Goal: Information Seeking & Learning: Learn about a topic

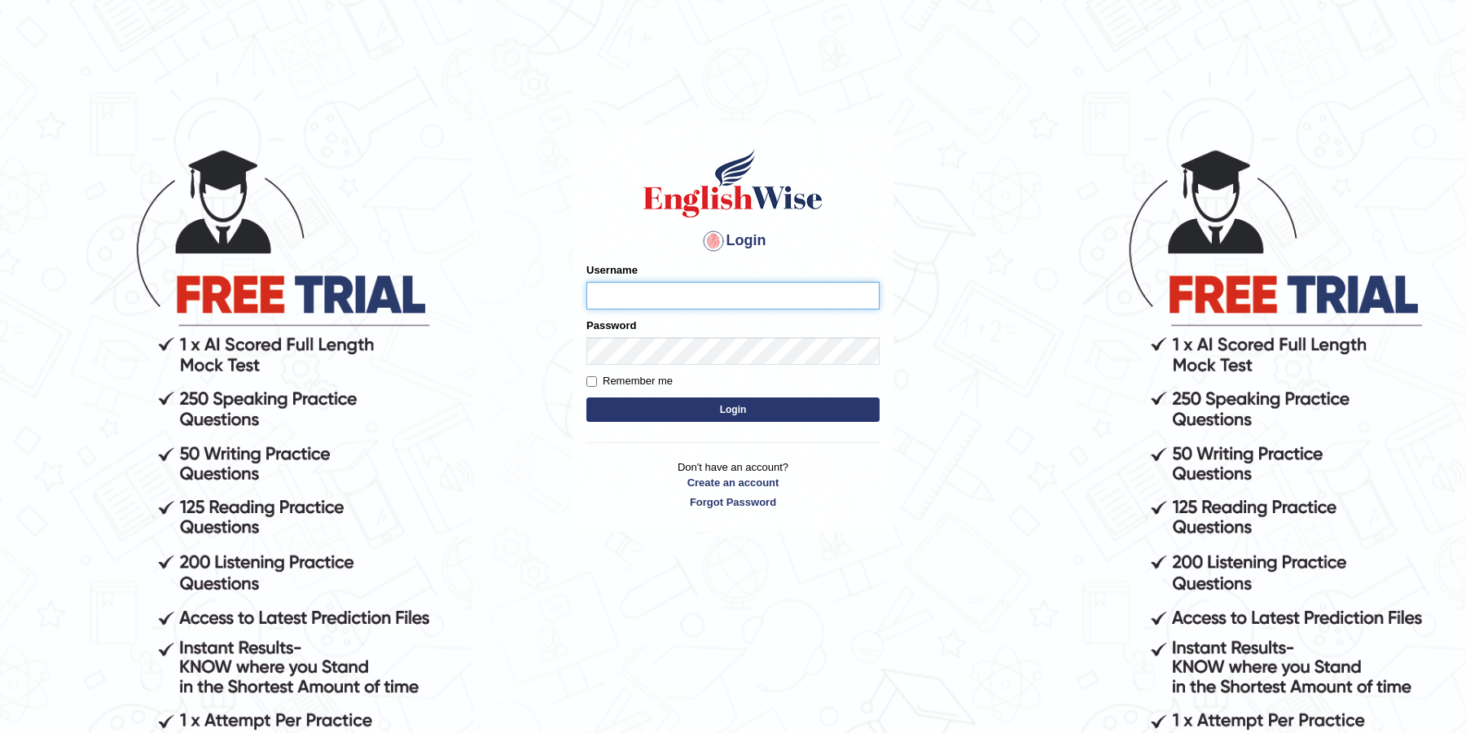
type input "JOLITA04"
click at [709, 423] on form "Please fix the following errors: Username JOLITA04 Password Remember me Login" at bounding box center [732, 344] width 293 height 164
click at [713, 419] on button "Login" at bounding box center [732, 409] width 293 height 24
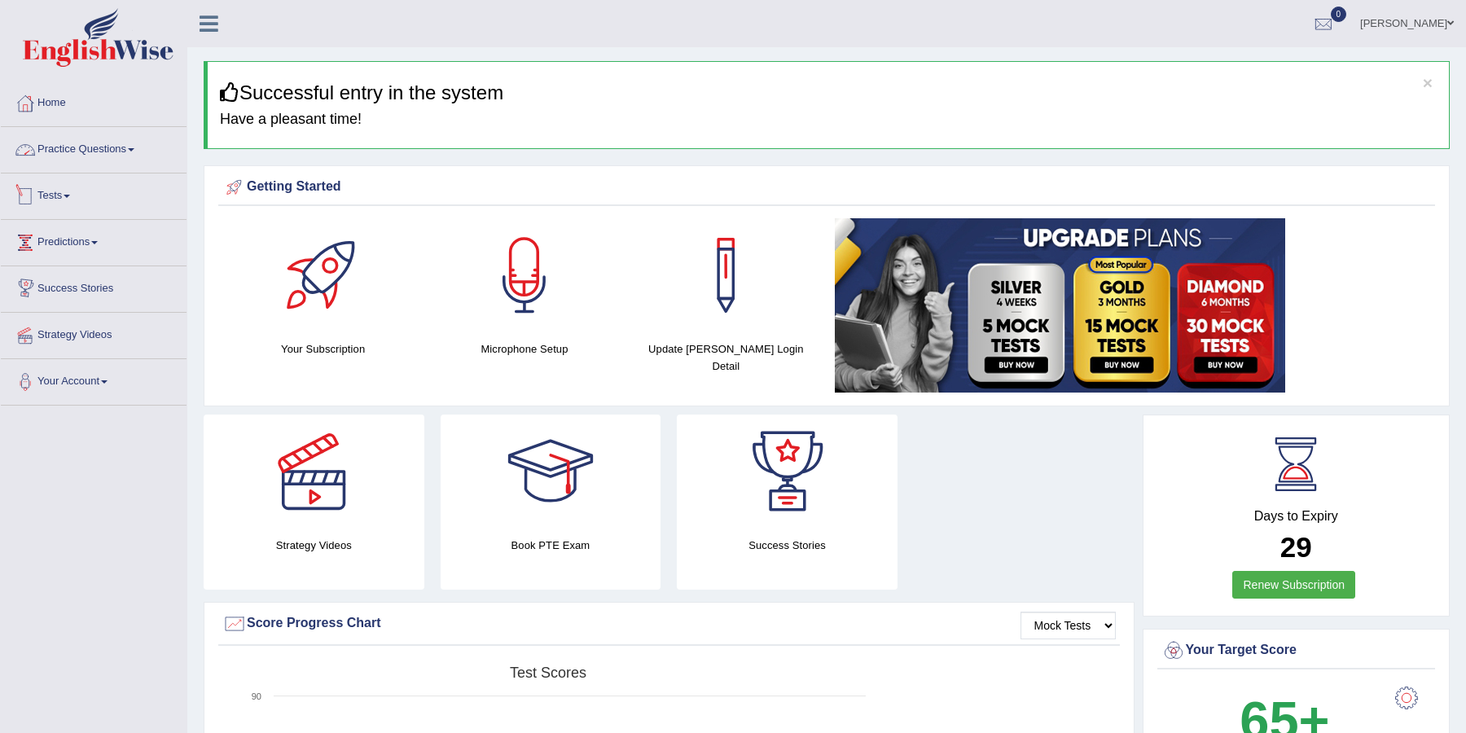
click at [124, 157] on link "Practice Questions" at bounding box center [94, 147] width 186 height 41
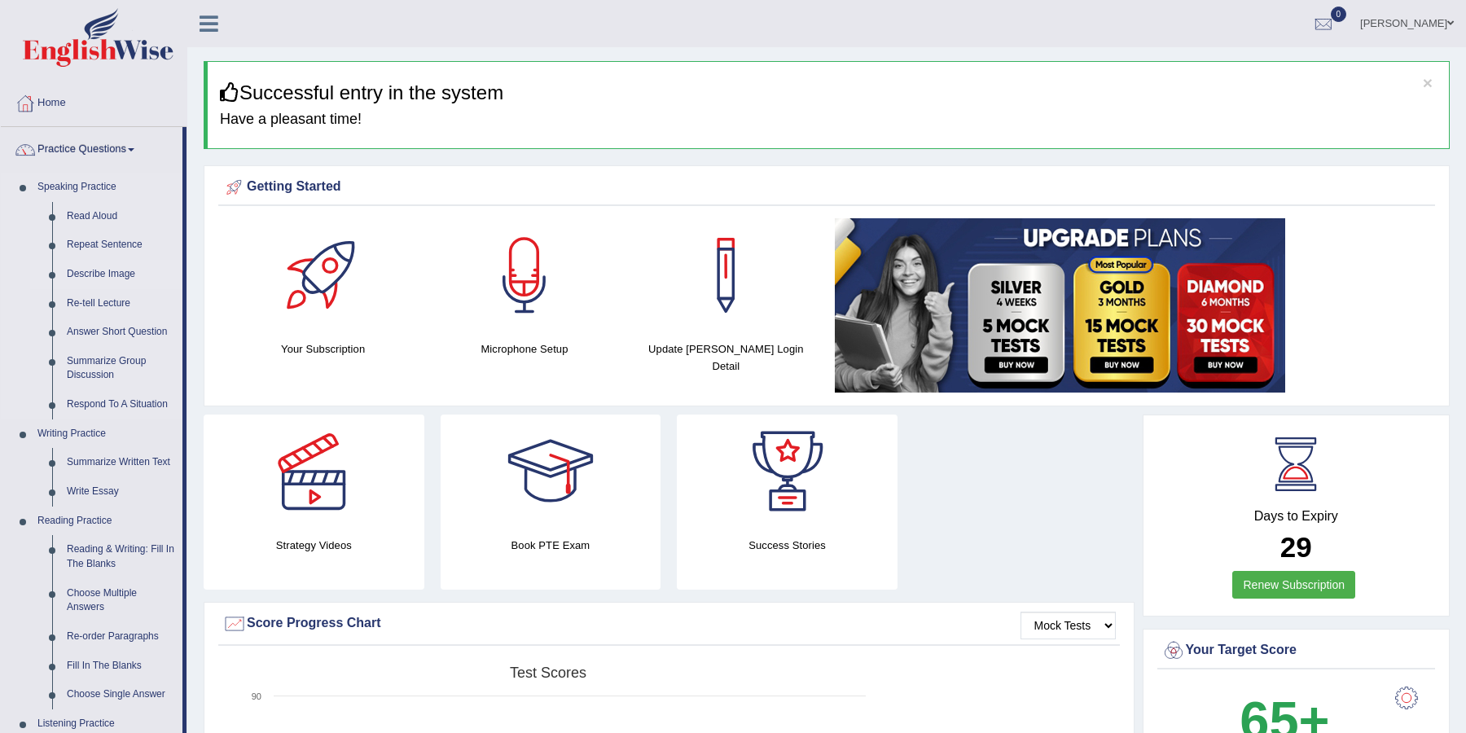
click at [99, 276] on link "Describe Image" at bounding box center [120, 274] width 123 height 29
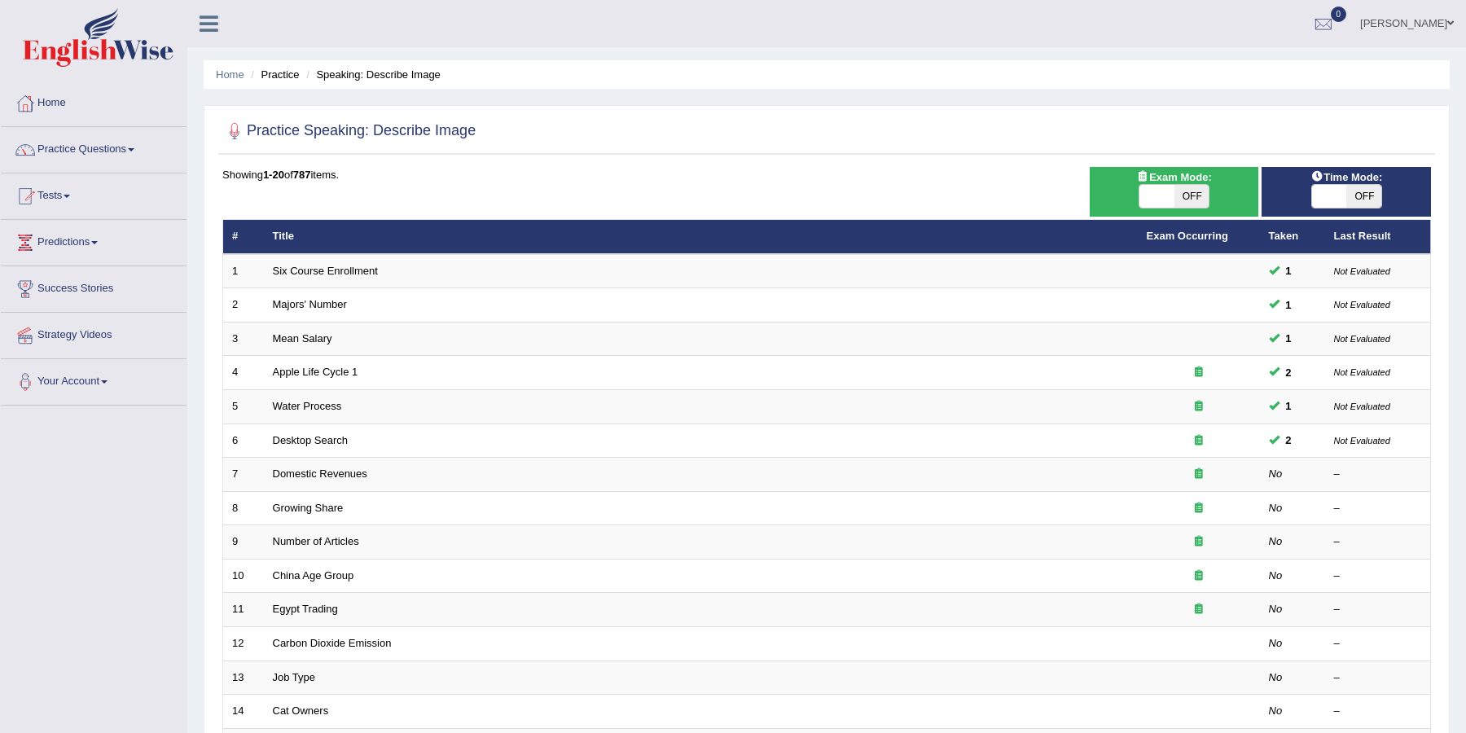
click at [1202, 188] on span "OFF" at bounding box center [1191, 196] width 35 height 23
checkbox input "true"
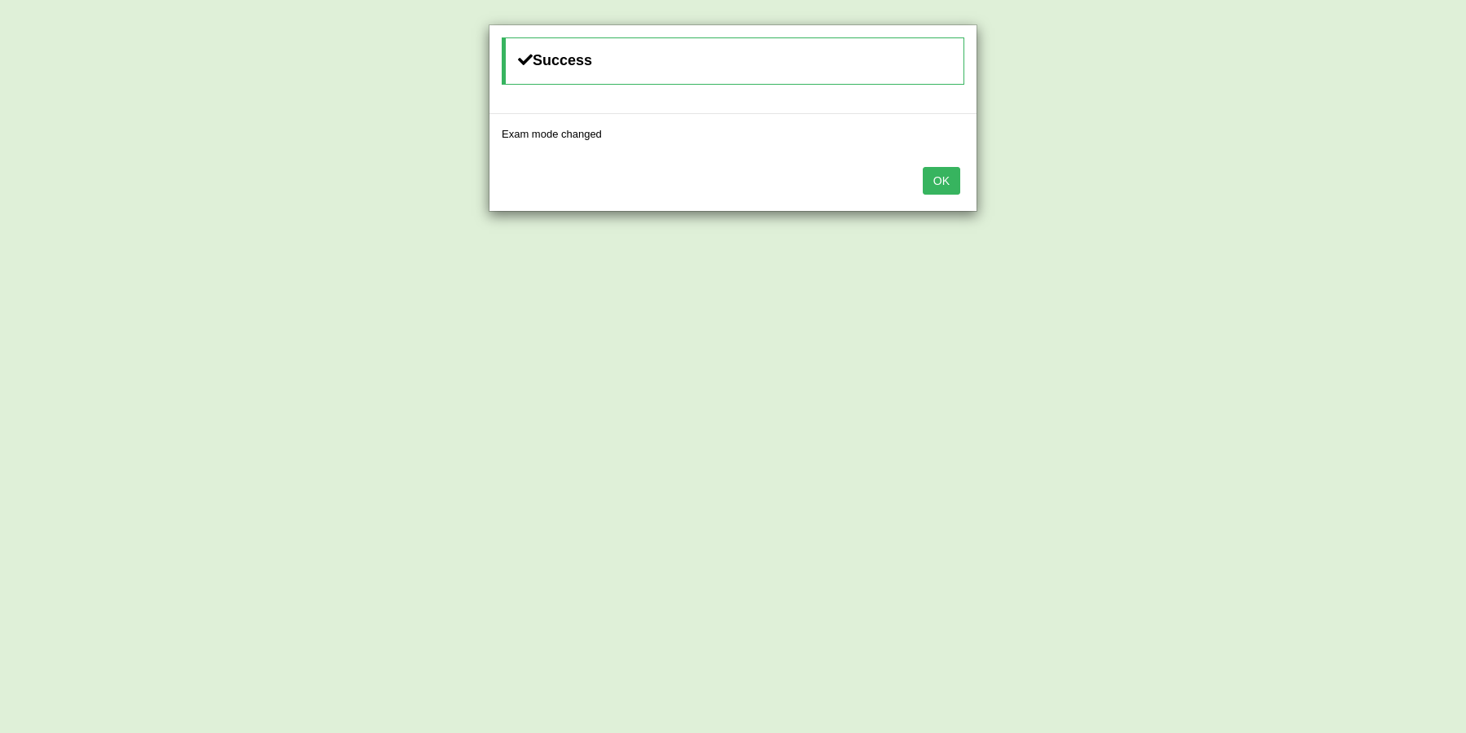
click at [946, 177] on button "OK" at bounding box center [941, 181] width 37 height 28
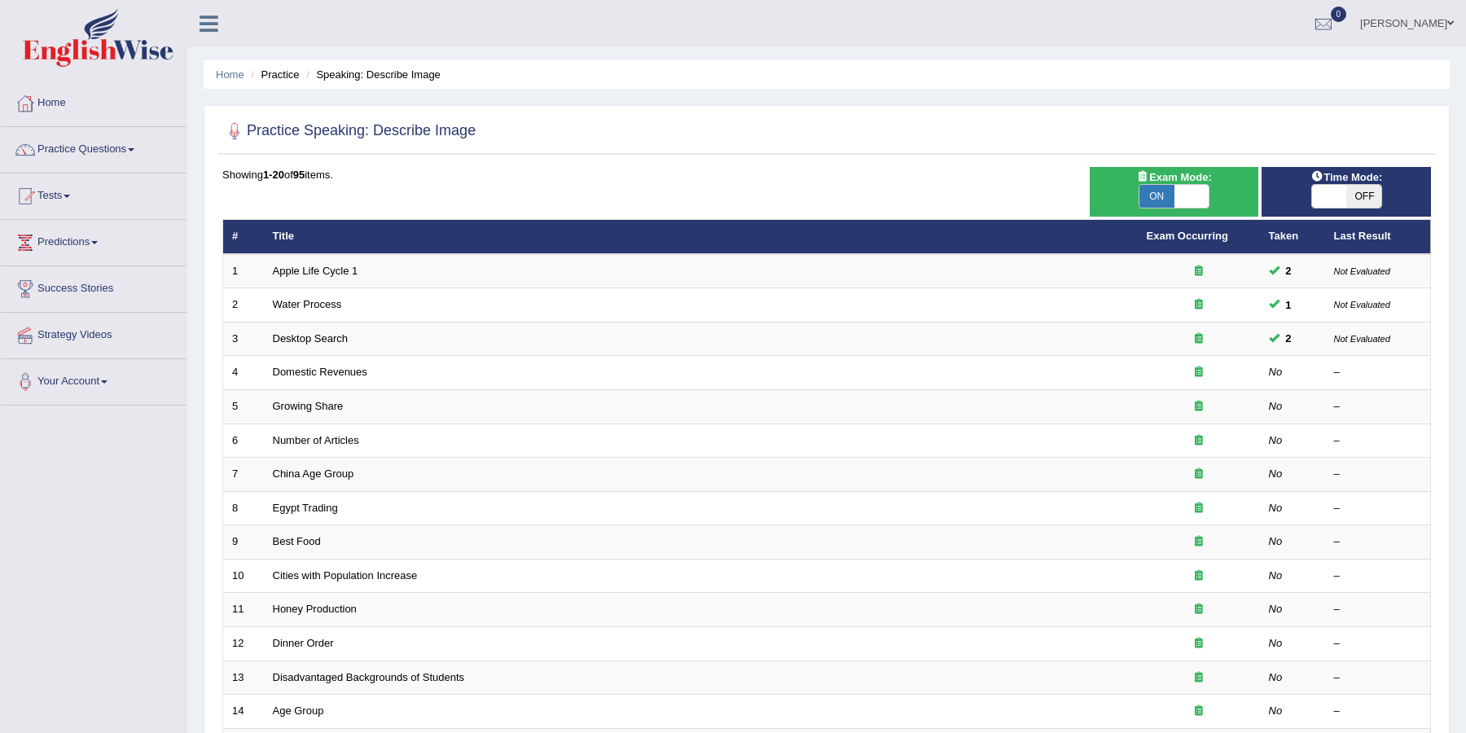
click at [1359, 201] on span "OFF" at bounding box center [1363, 196] width 35 height 23
checkbox input "true"
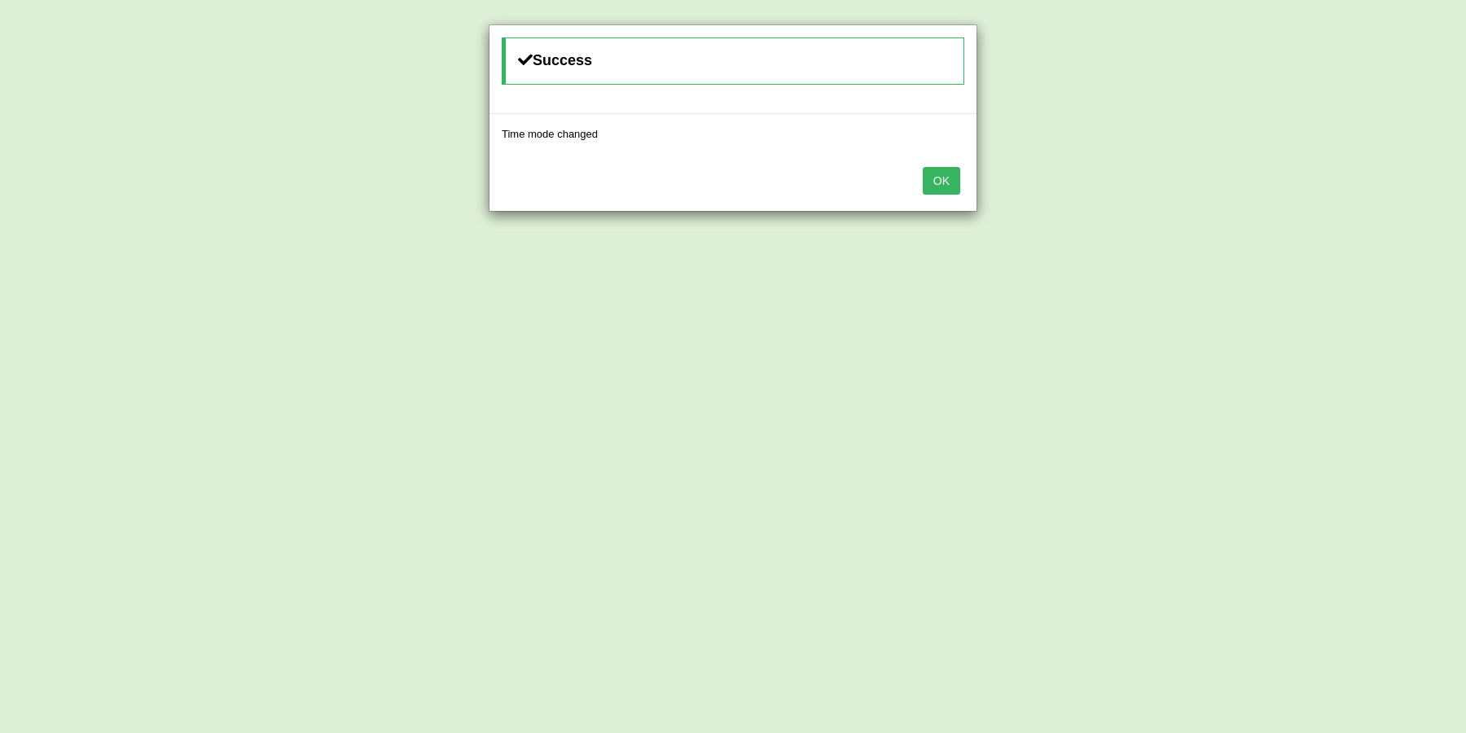
click at [941, 178] on button "OK" at bounding box center [941, 181] width 37 height 28
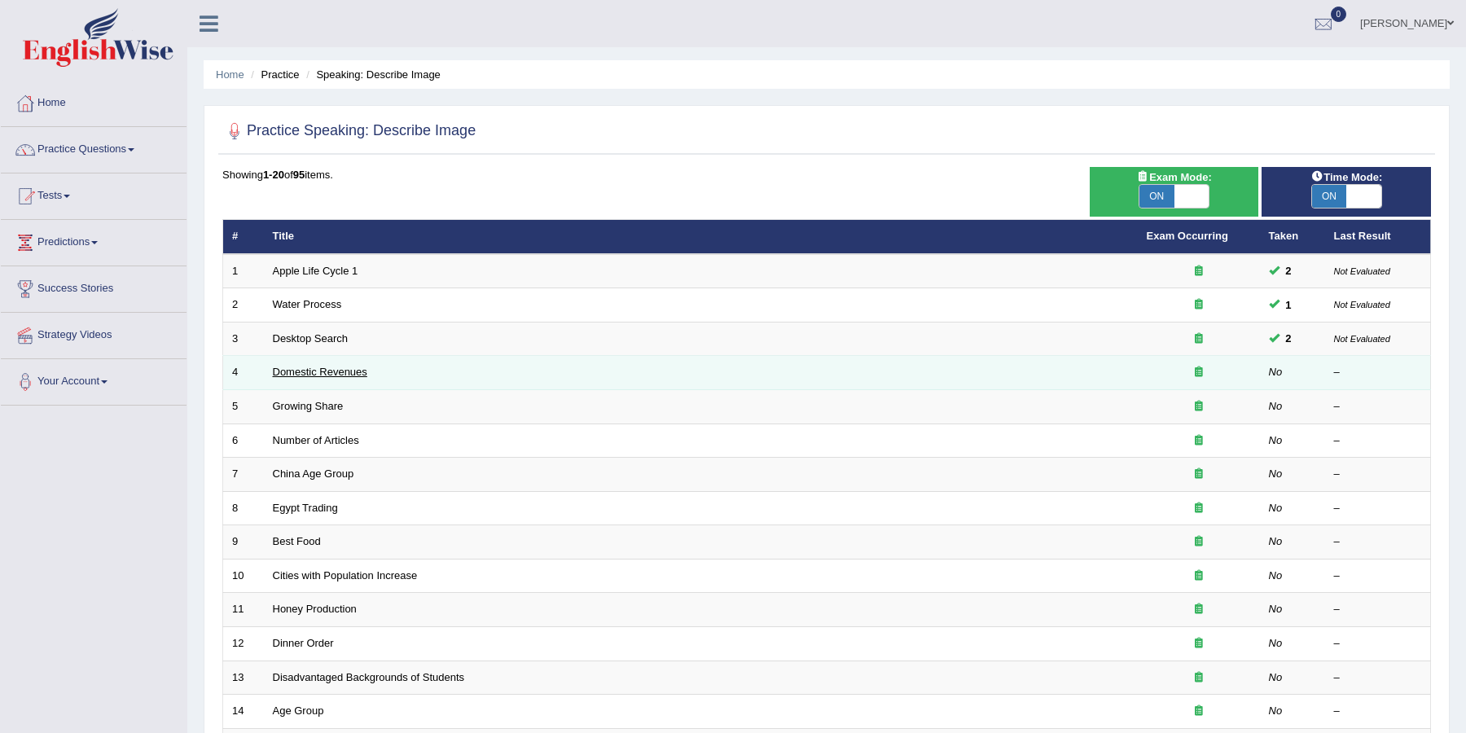
click at [357, 371] on link "Domestic Revenues" at bounding box center [320, 372] width 94 height 12
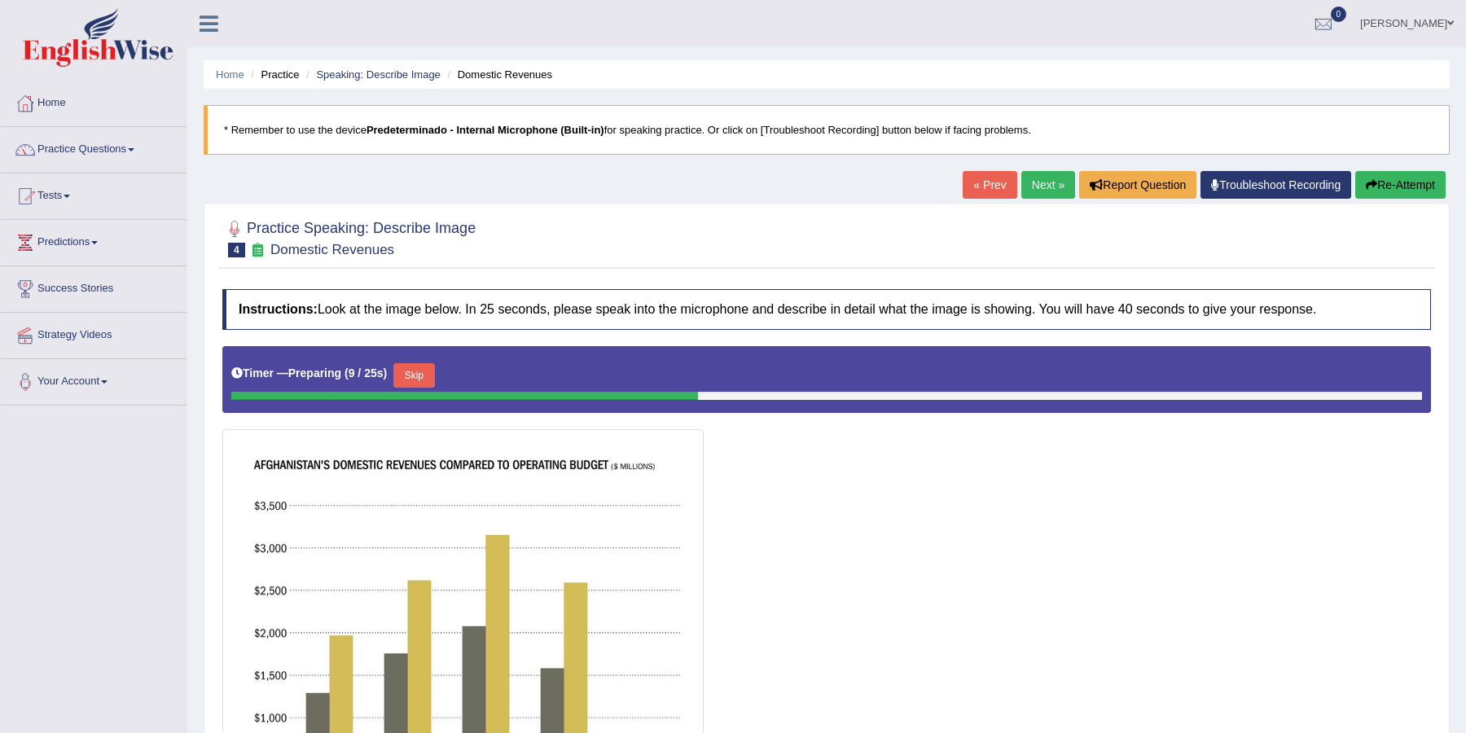
click at [982, 185] on link "« Prev" at bounding box center [990, 185] width 54 height 28
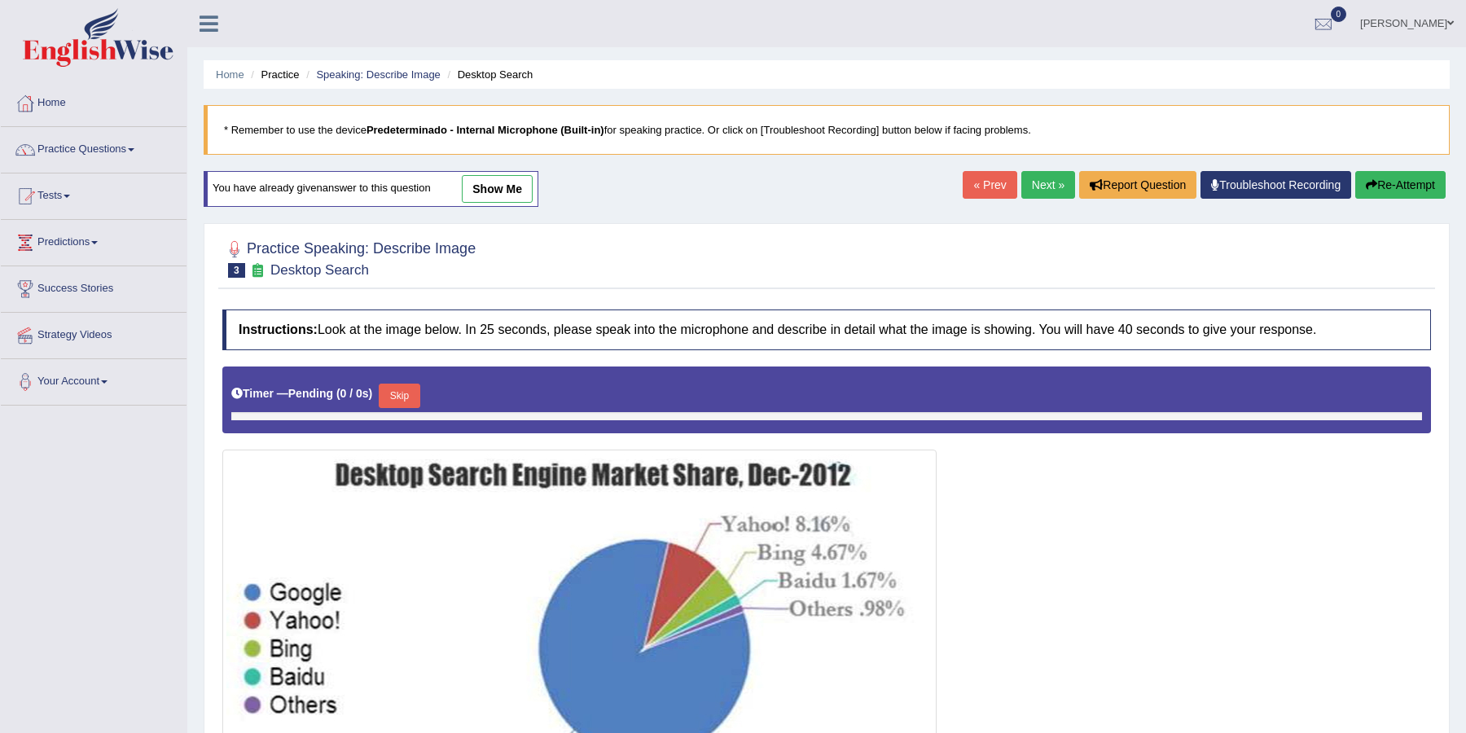
click at [1033, 180] on link "Next »" at bounding box center [1048, 185] width 54 height 28
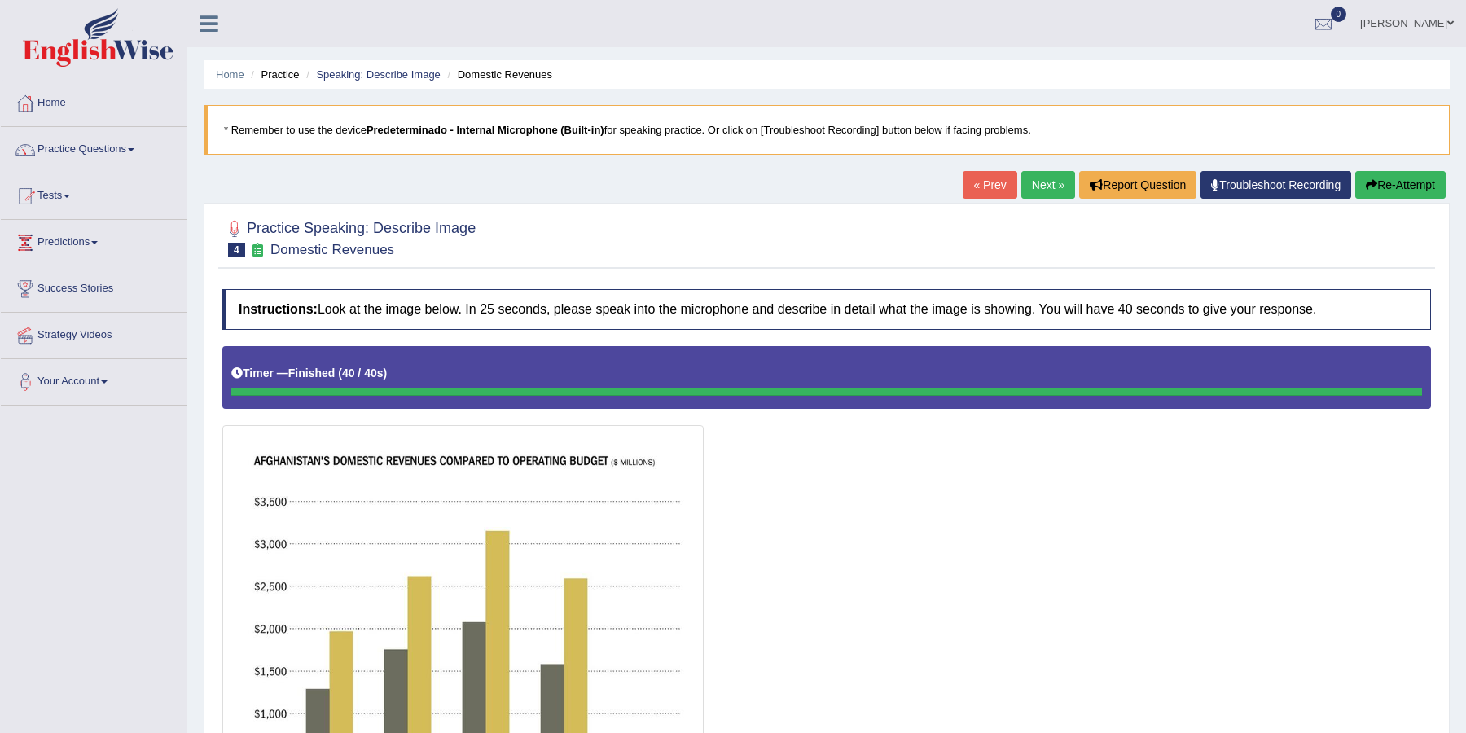
click at [1388, 189] on button "Re-Attempt" at bounding box center [1400, 185] width 90 height 28
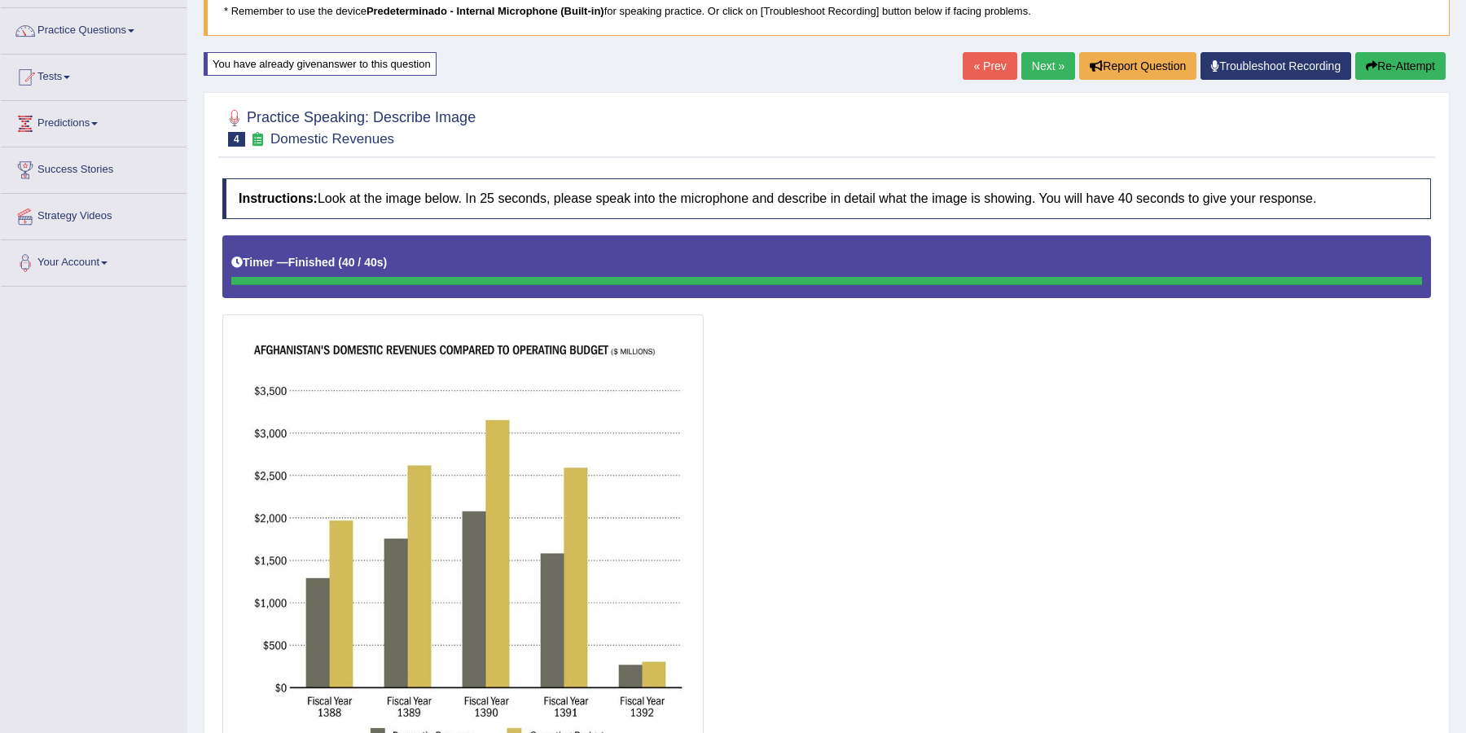
scroll to position [42, 0]
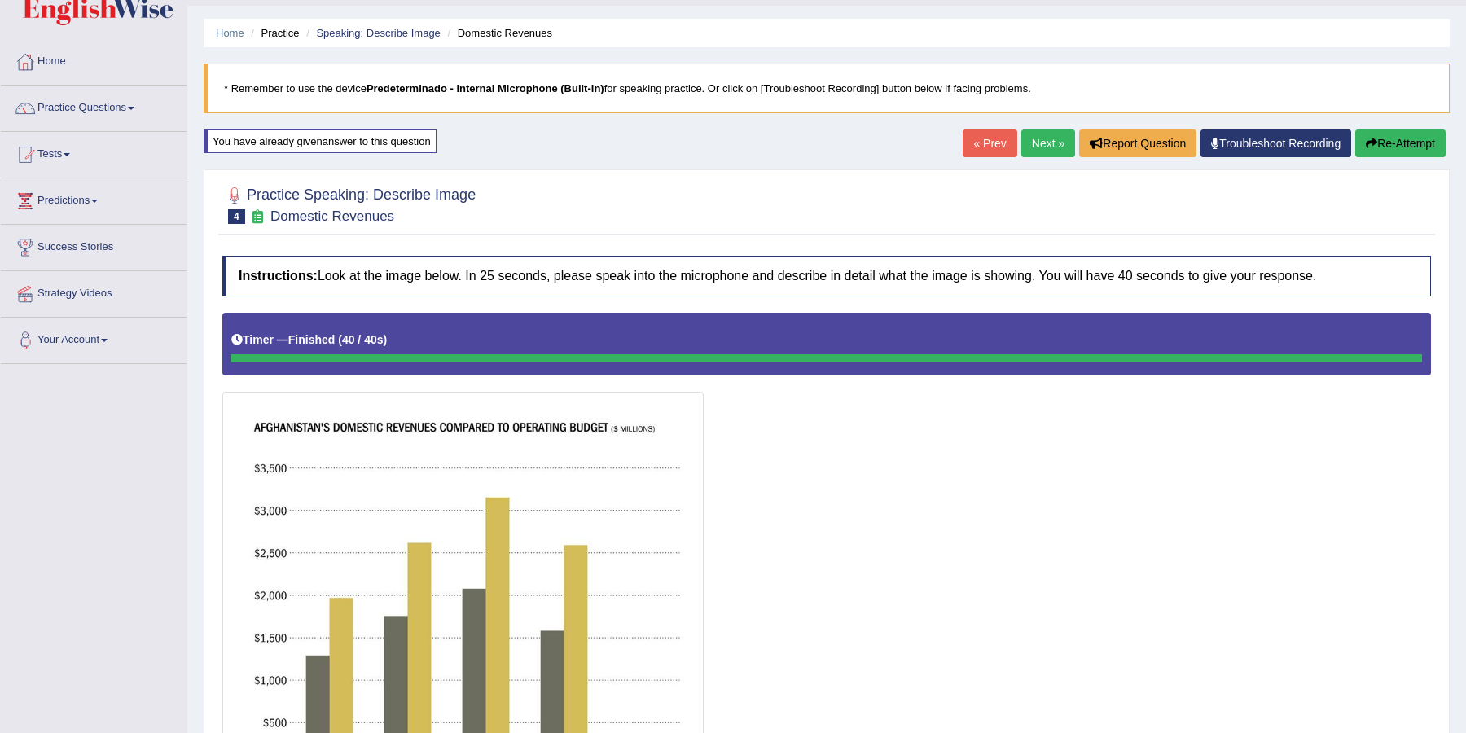
click at [1046, 143] on link "Next »" at bounding box center [1048, 143] width 54 height 28
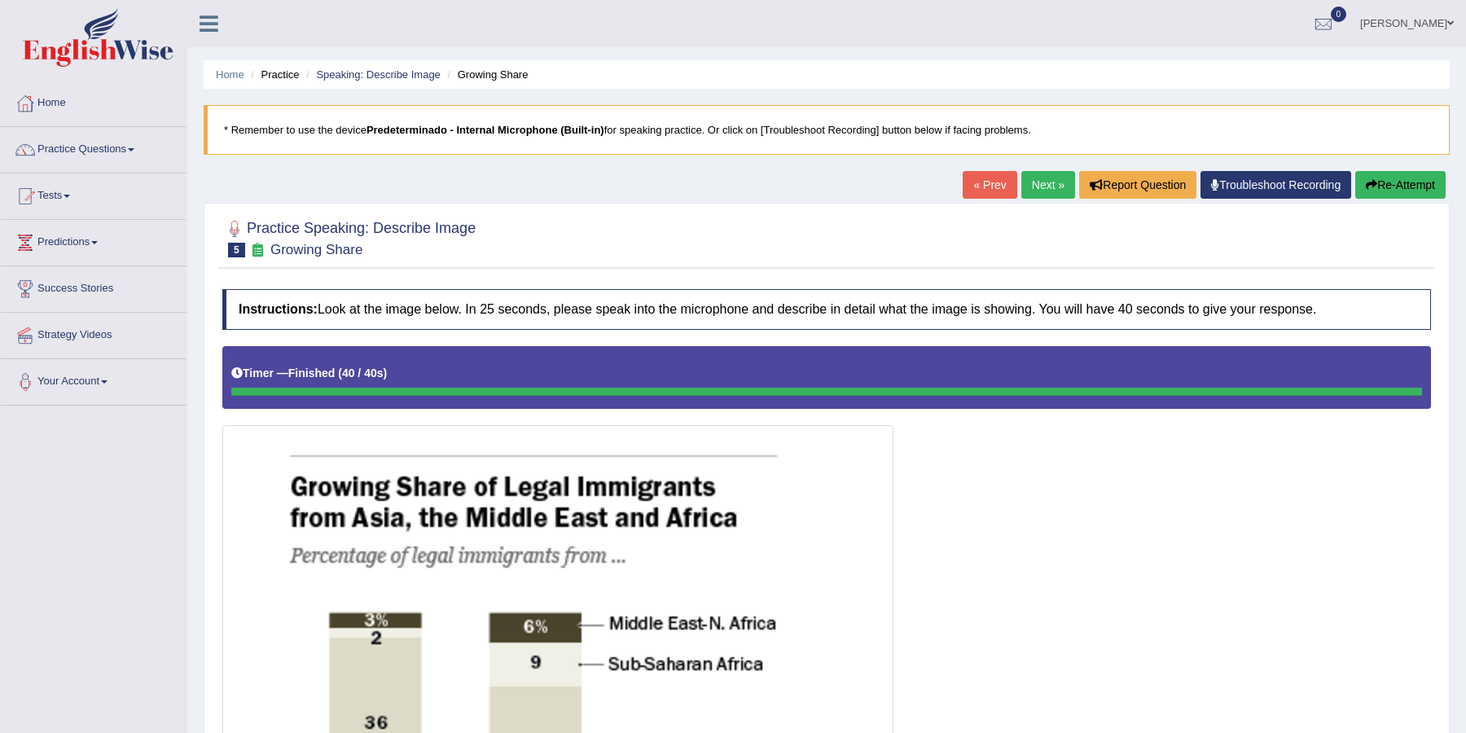
click at [1039, 176] on link "Next »" at bounding box center [1048, 185] width 54 height 28
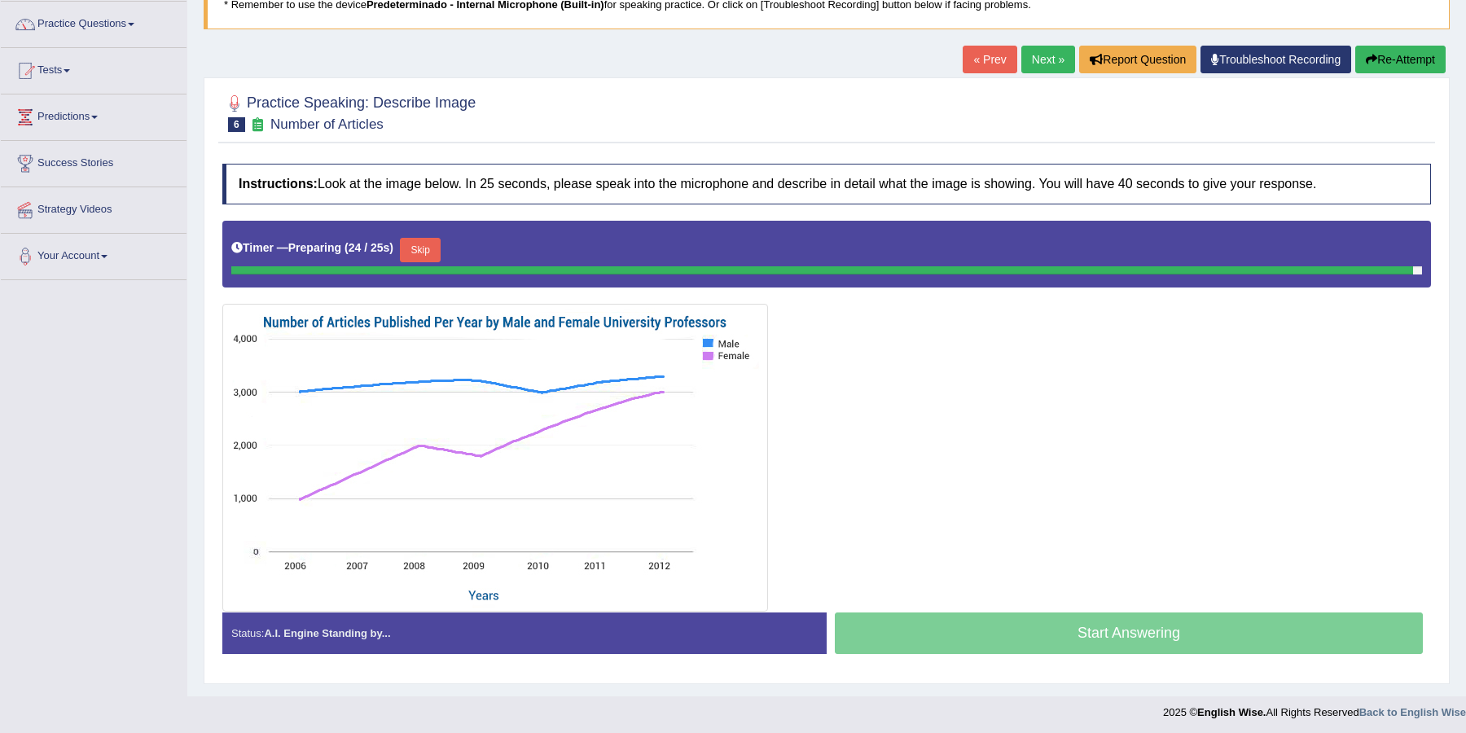
scroll to position [122, 0]
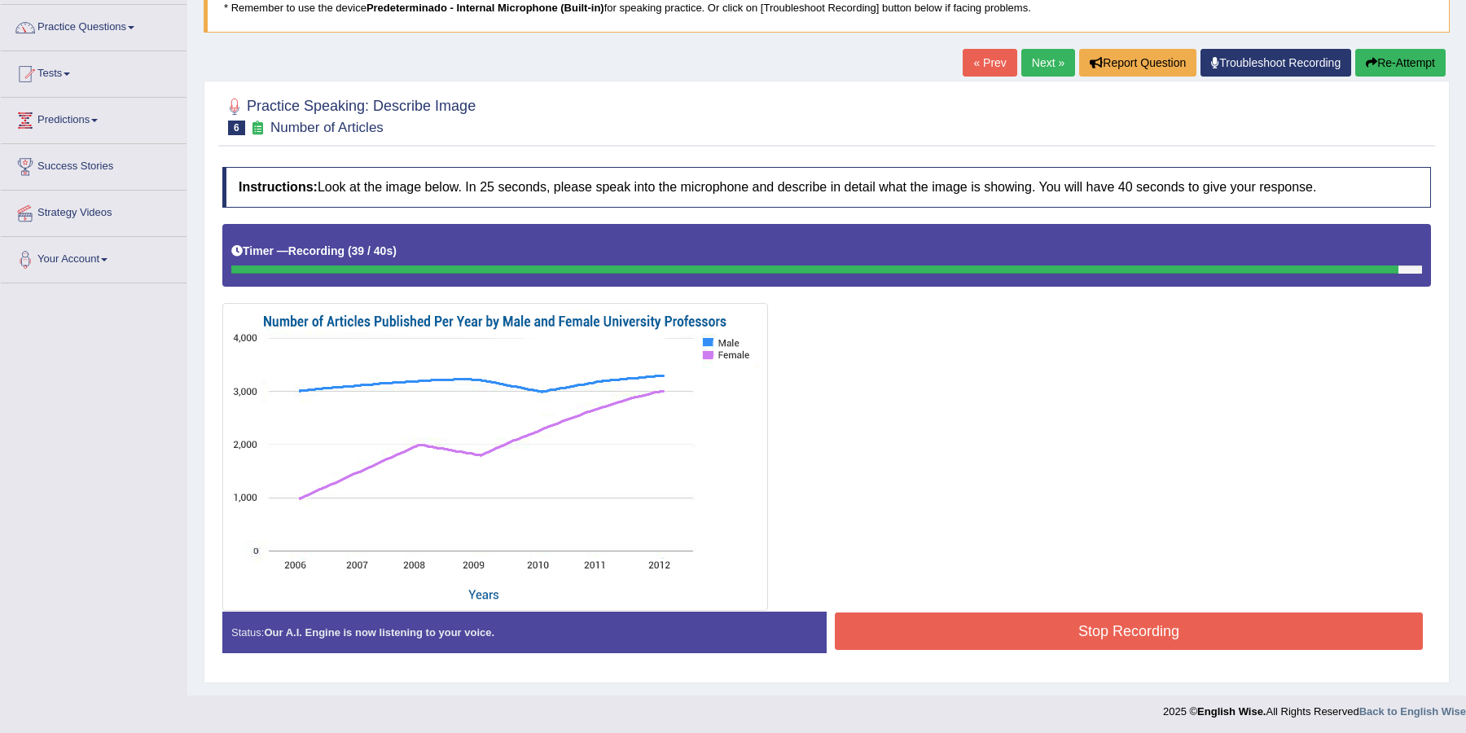
click at [1068, 625] on button "Stop Recording" at bounding box center [1129, 630] width 588 height 37
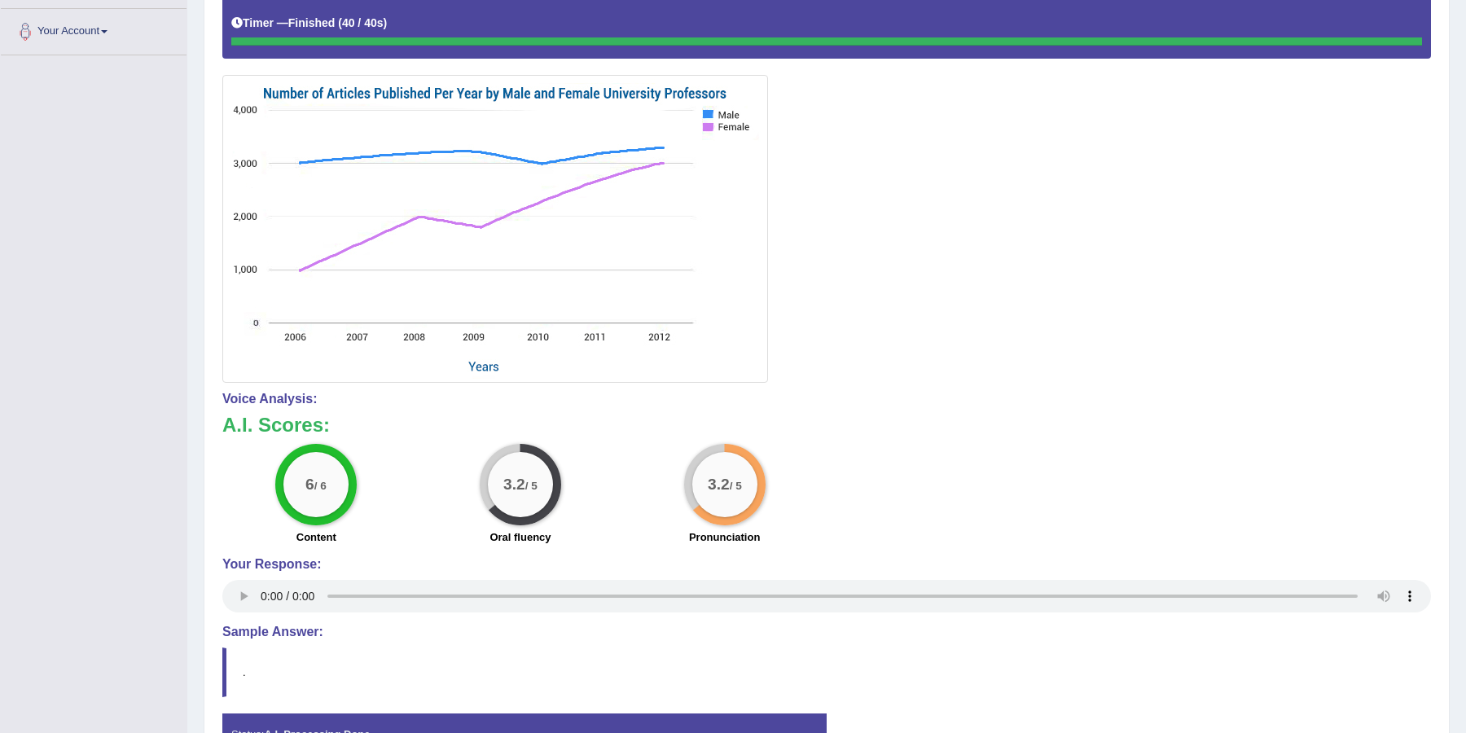
scroll to position [0, 0]
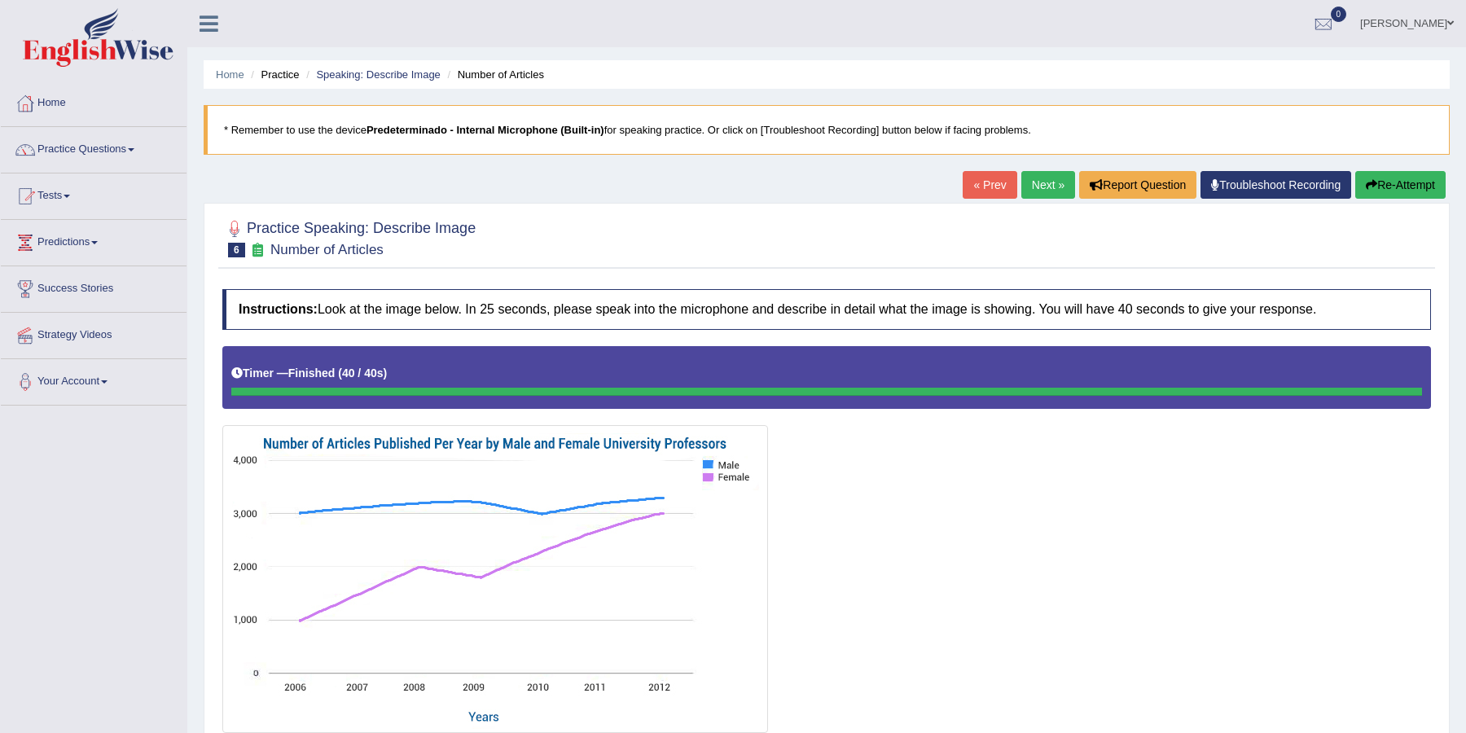
click at [1032, 188] on link "Next »" at bounding box center [1048, 185] width 54 height 28
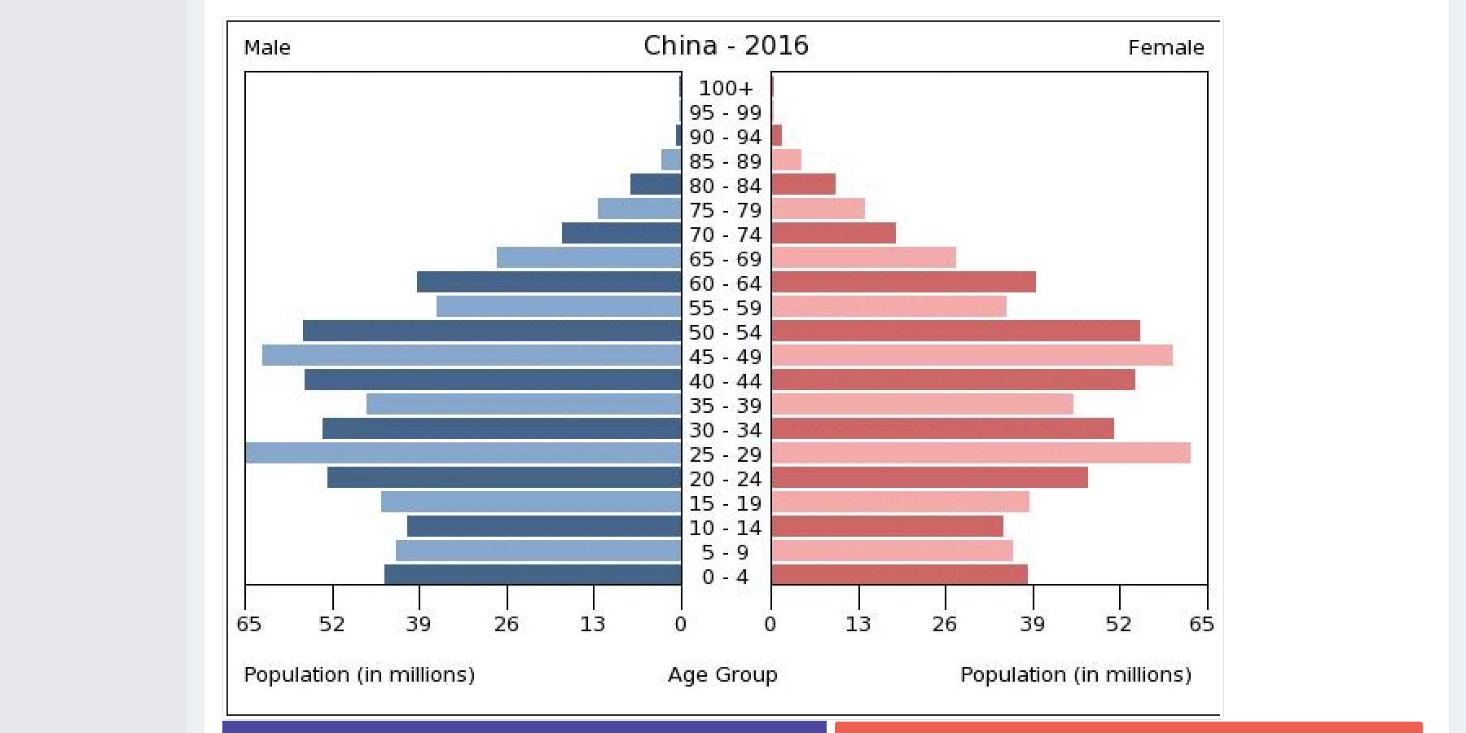
scroll to position [518, 0]
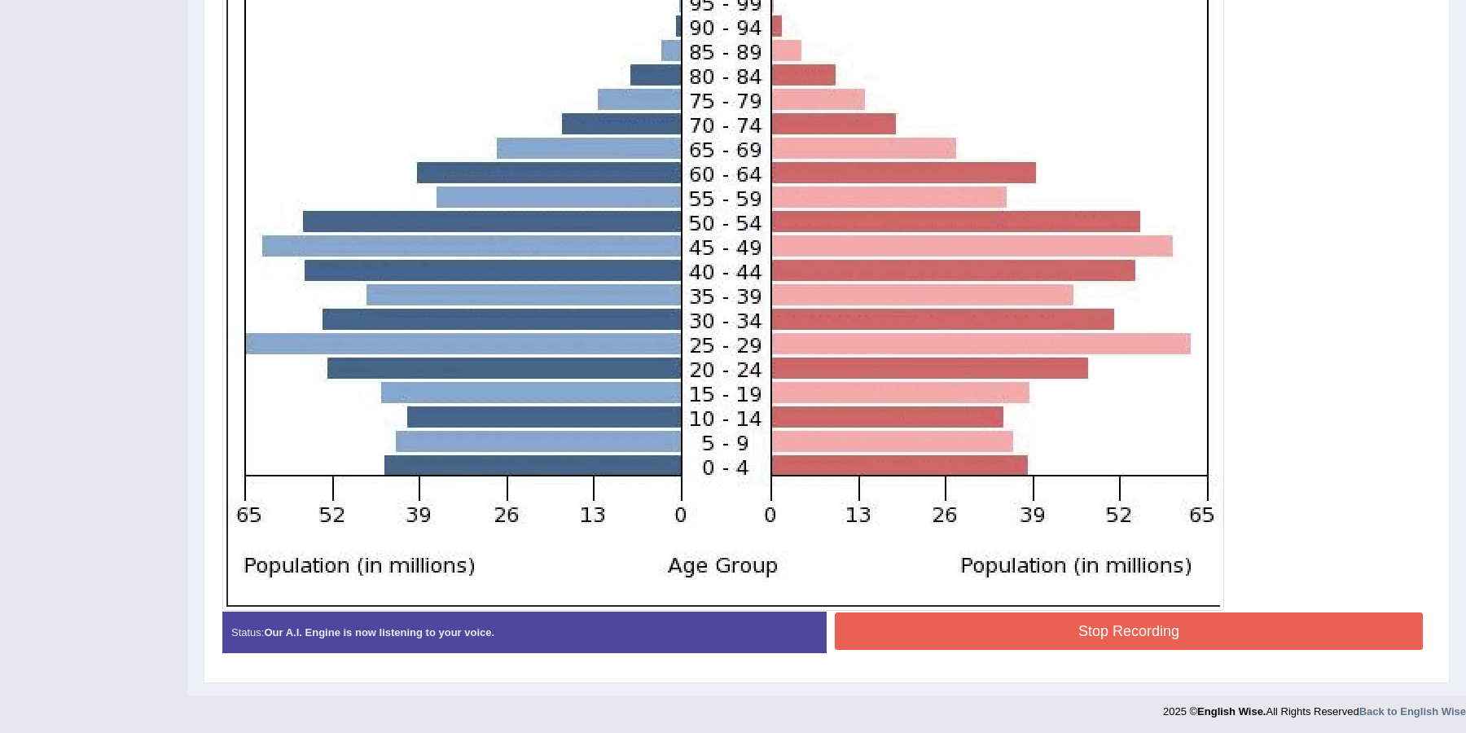
click at [1088, 635] on button "Stop Recording" at bounding box center [1129, 630] width 588 height 37
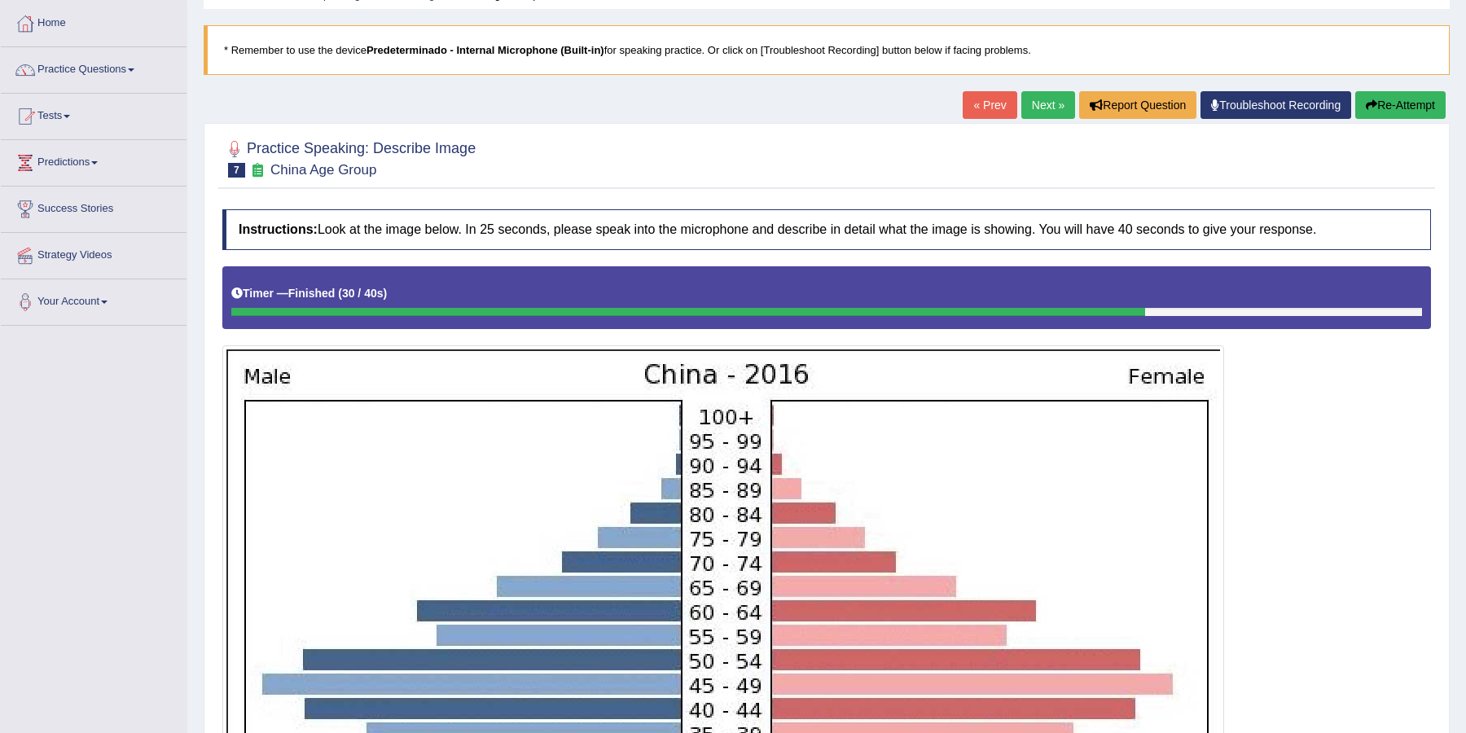
scroll to position [7, 0]
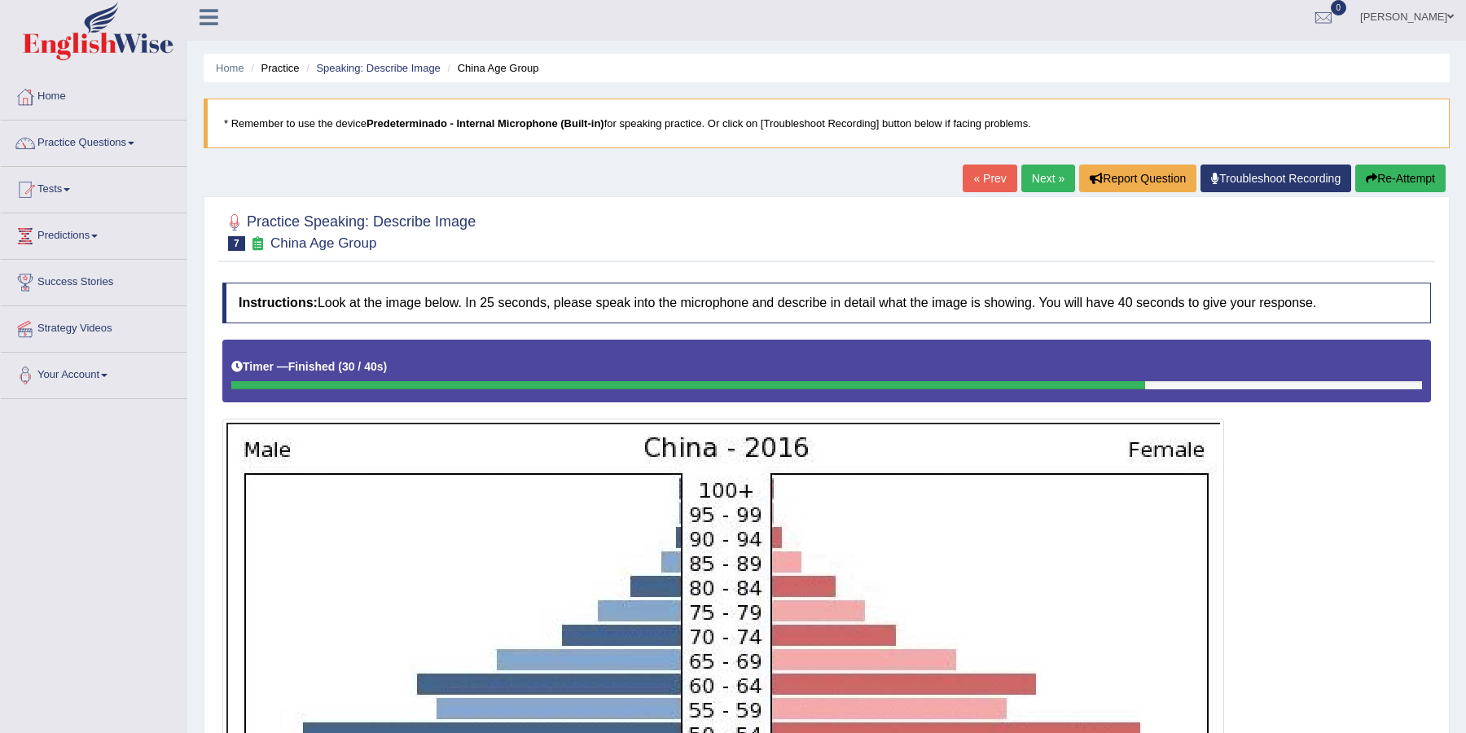
click at [1049, 178] on link "Next »" at bounding box center [1048, 179] width 54 height 28
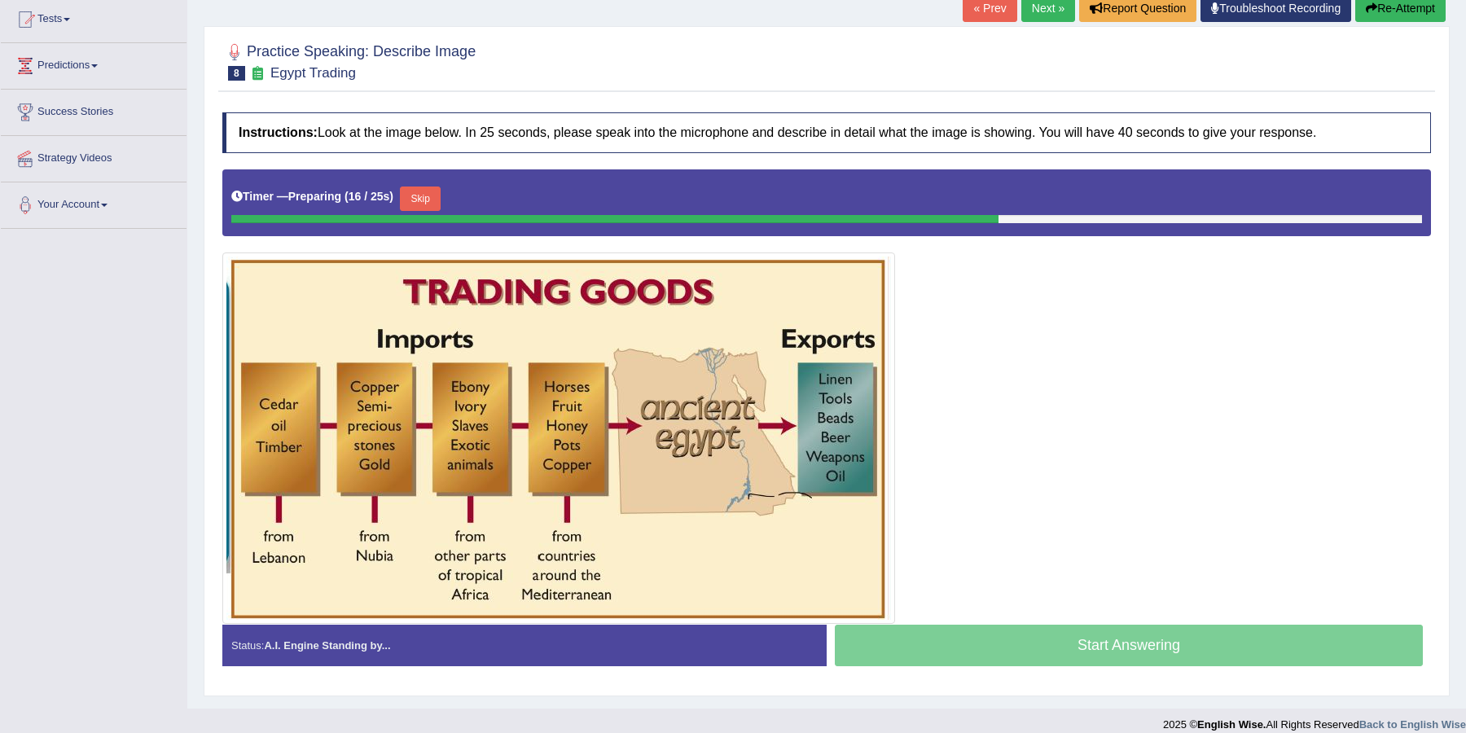
scroll to position [180, 0]
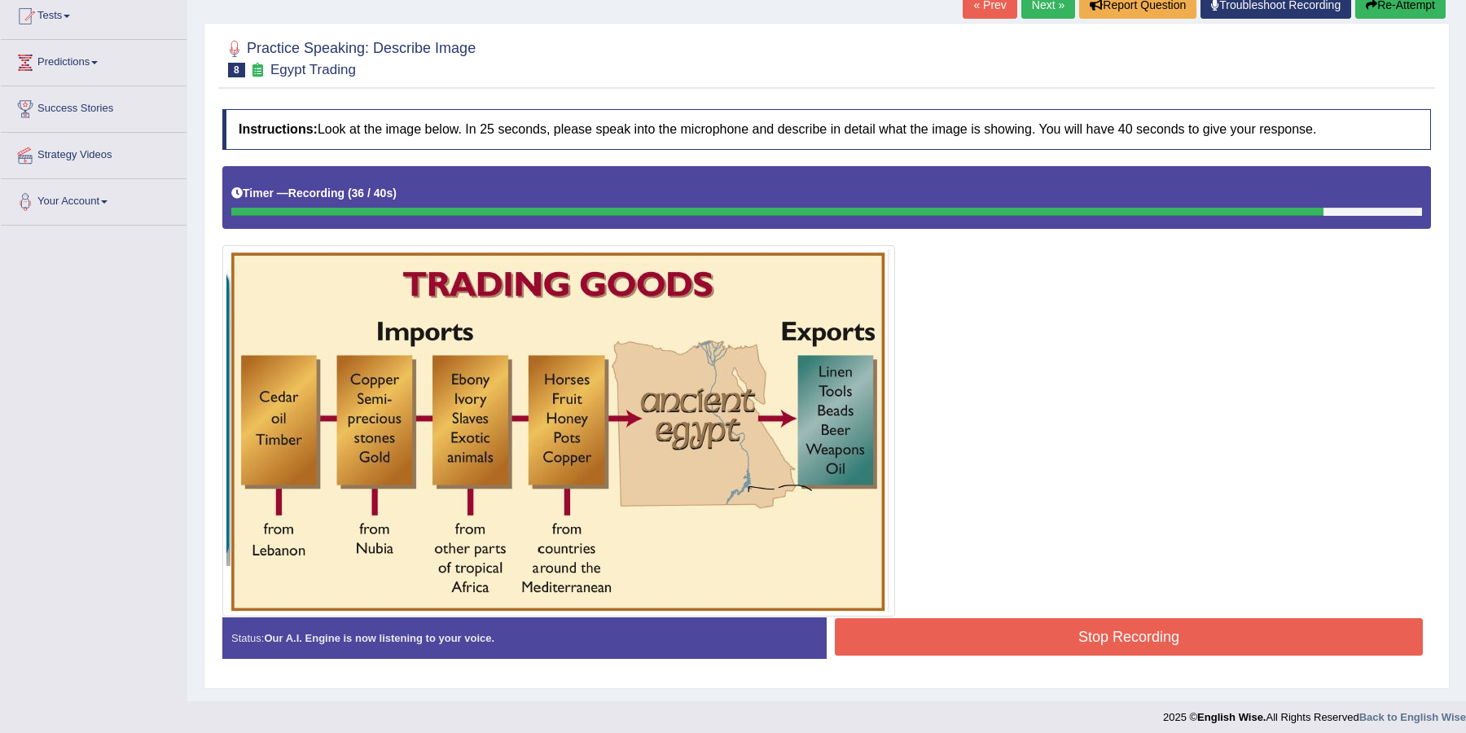
click at [1036, 638] on button "Stop Recording" at bounding box center [1129, 636] width 588 height 37
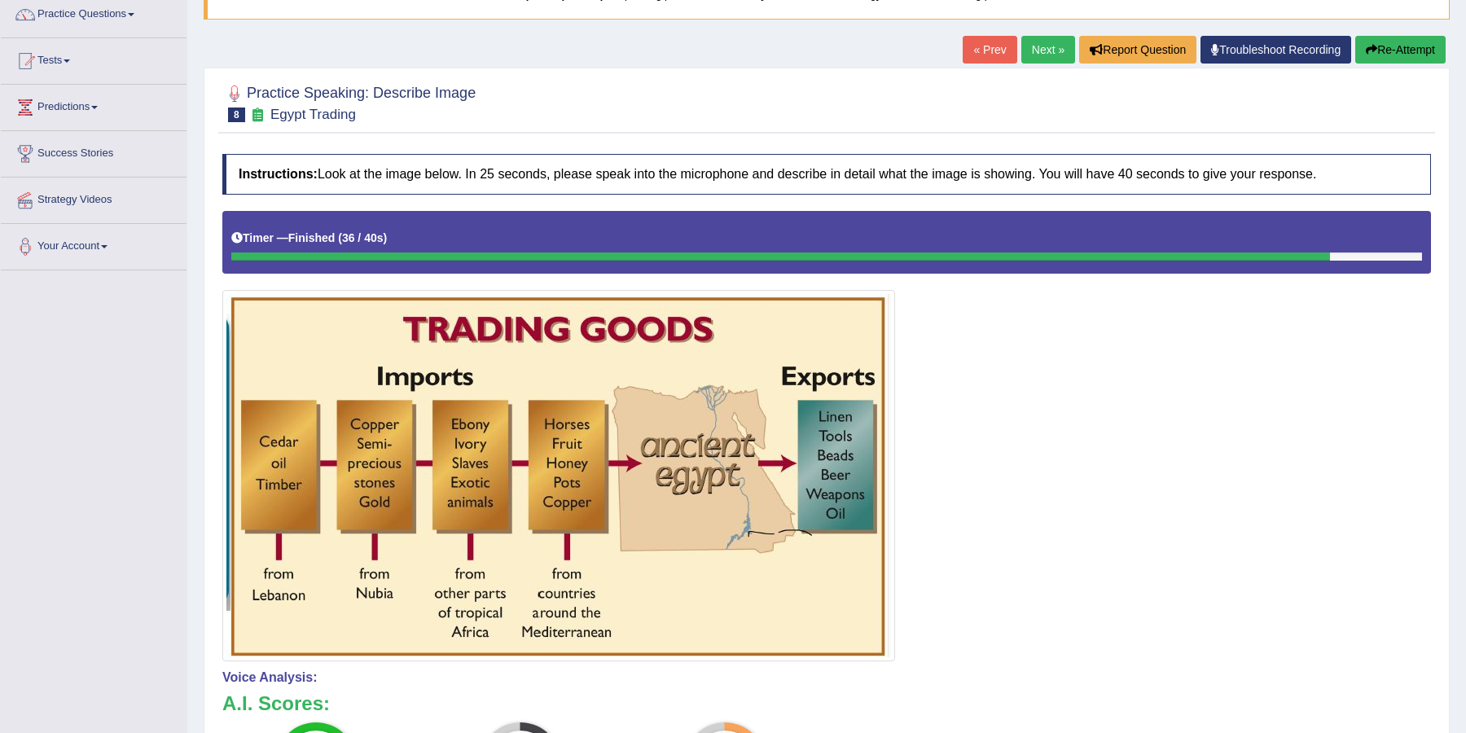
scroll to position [0, 0]
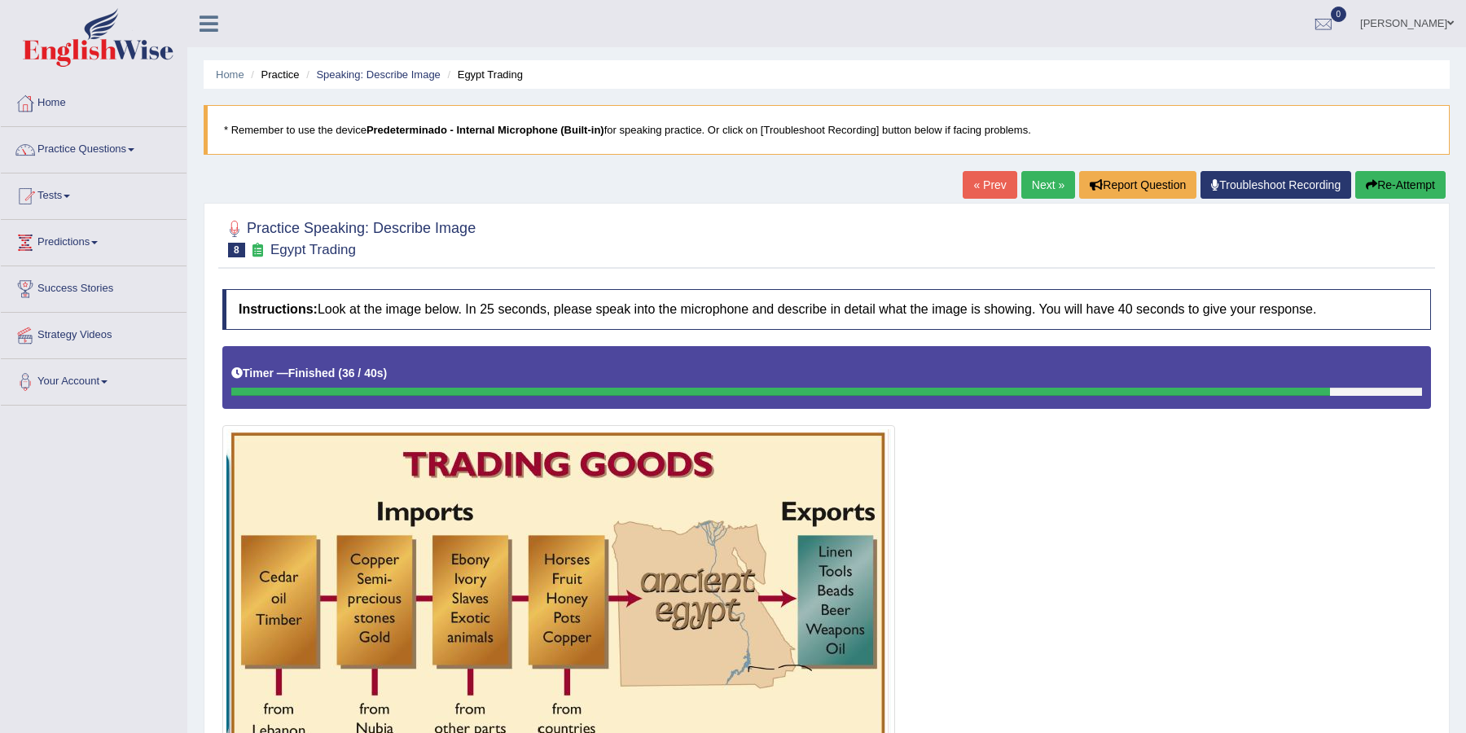
click at [1043, 180] on link "Next »" at bounding box center [1048, 185] width 54 height 28
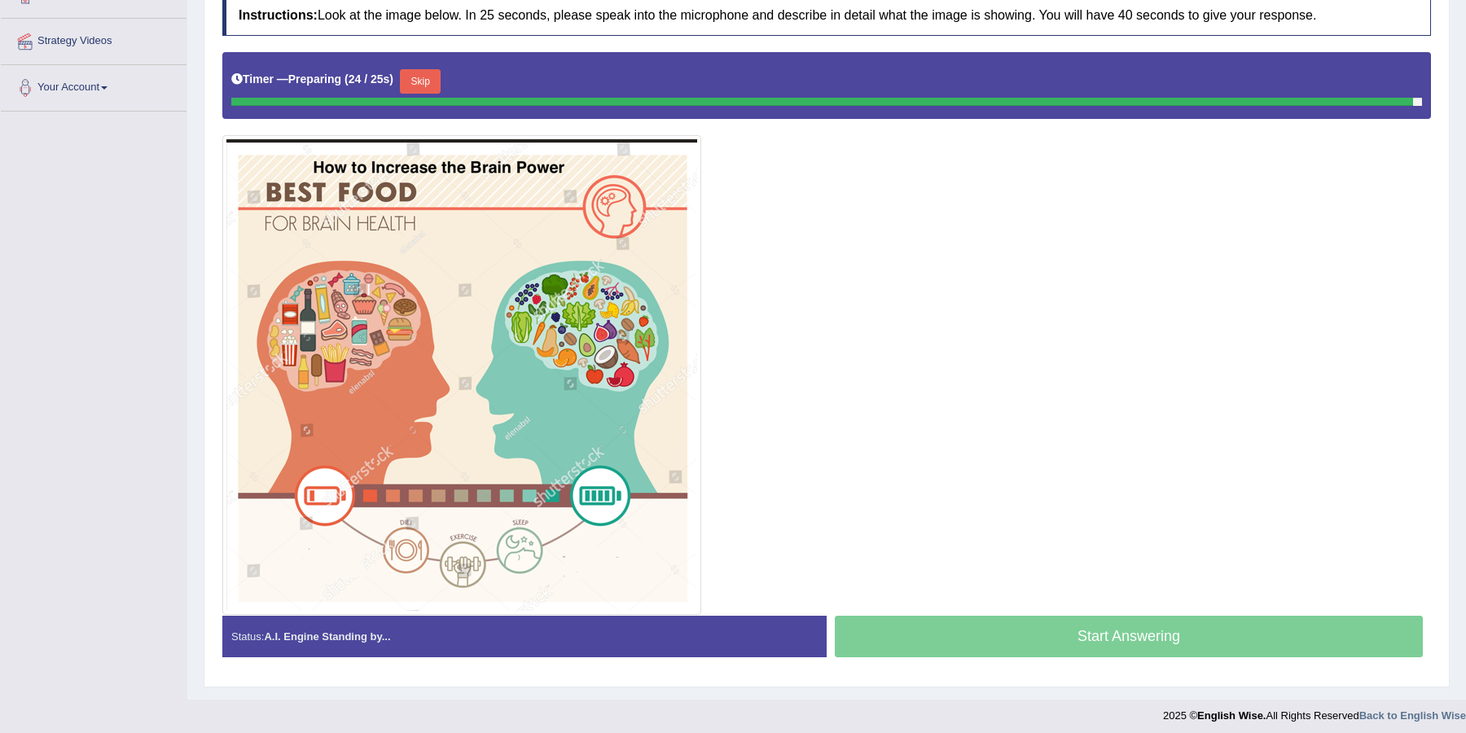
scroll to position [294, 0]
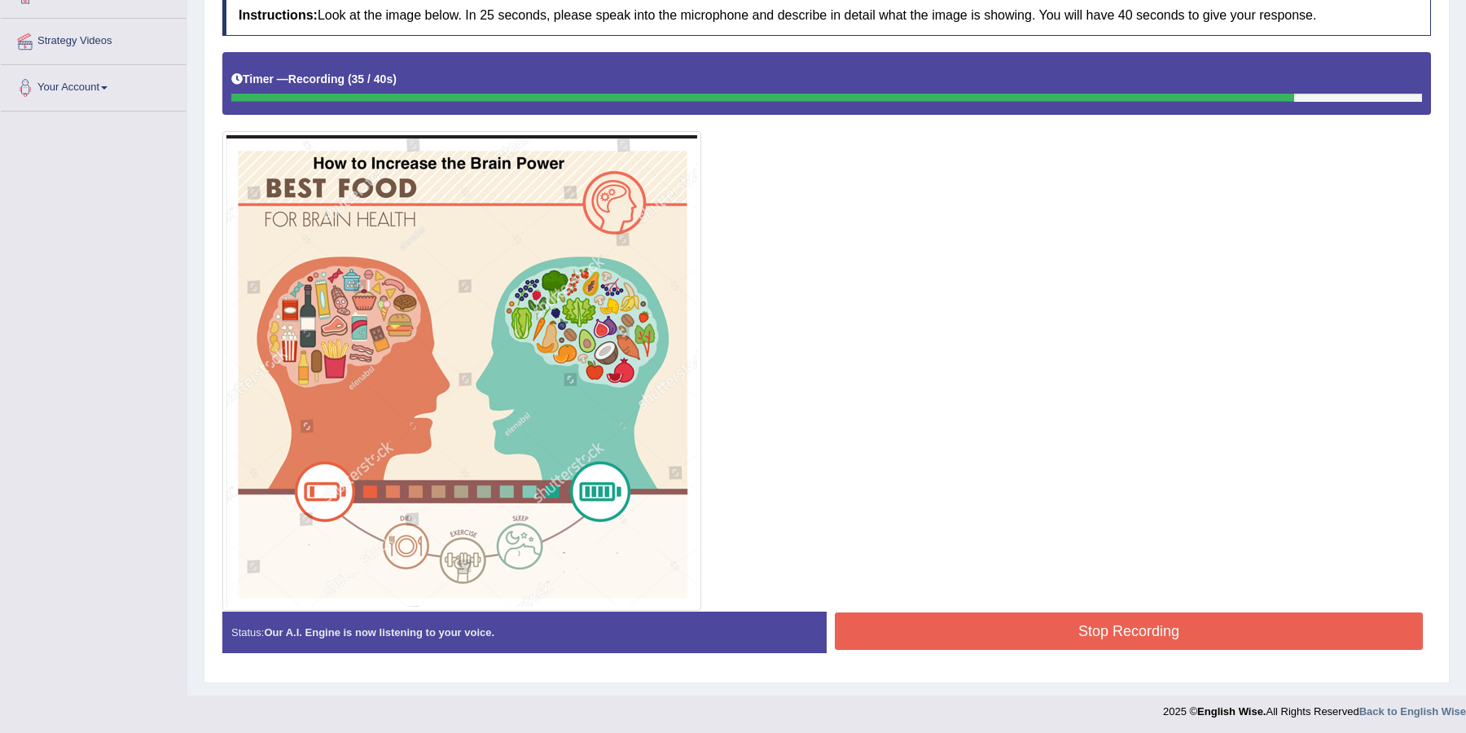
click at [1166, 641] on button "Stop Recording" at bounding box center [1129, 630] width 588 height 37
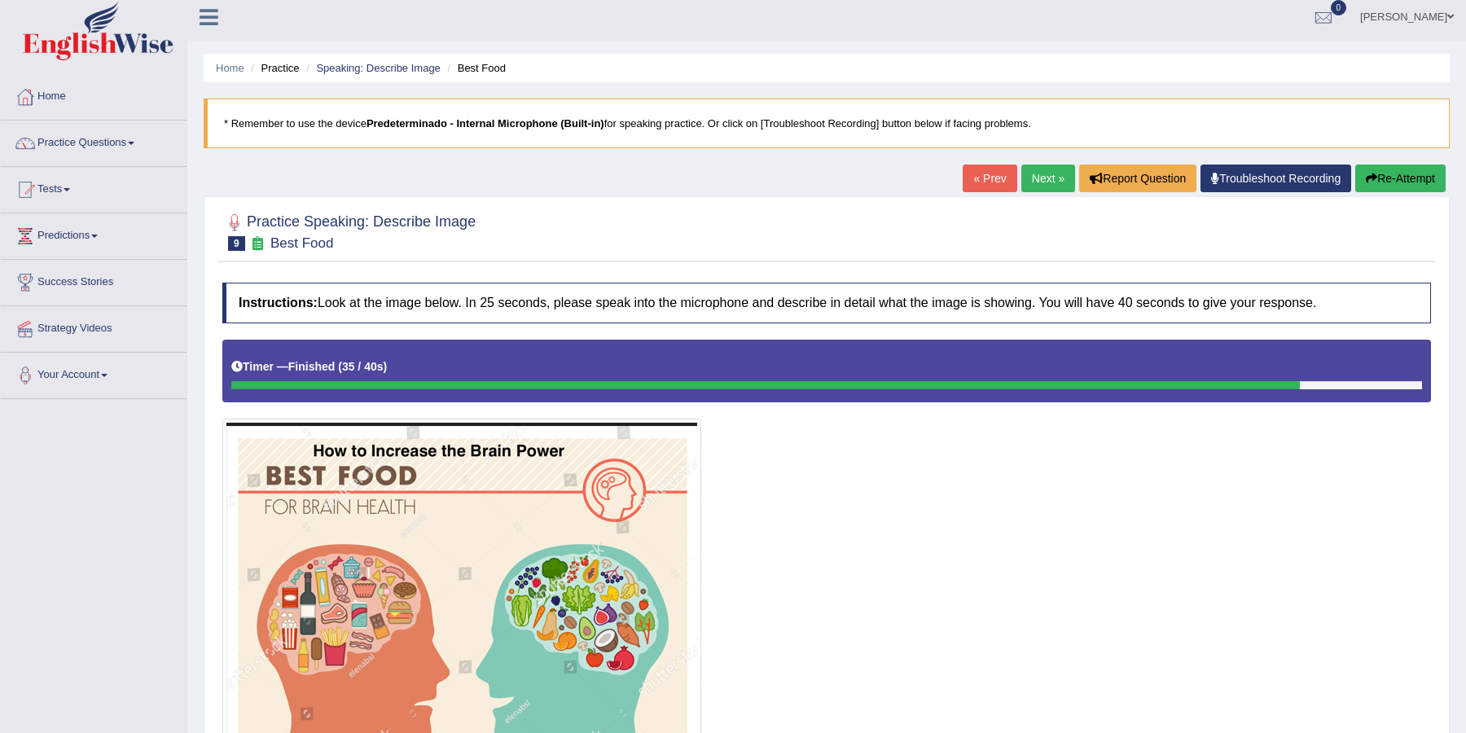
scroll to position [0, 0]
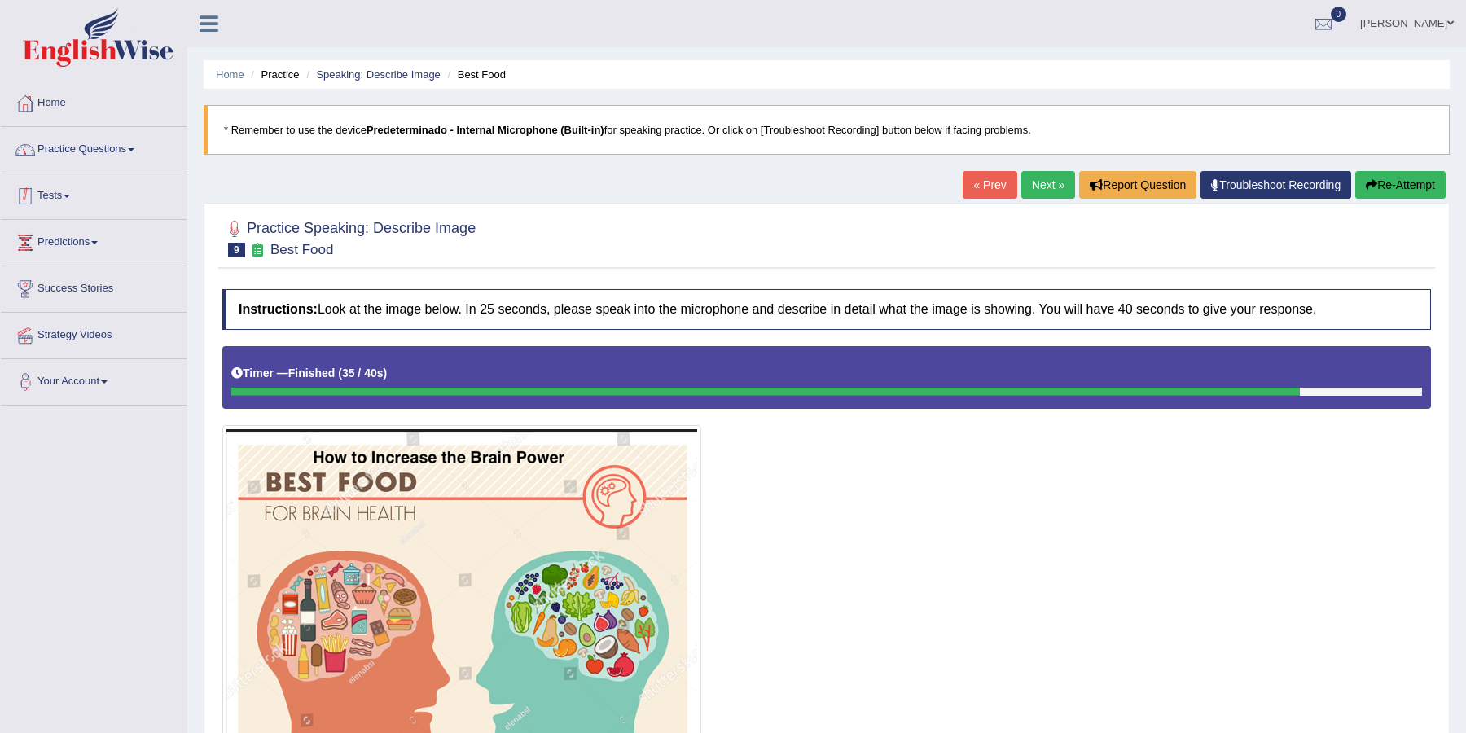
click at [153, 155] on link "Practice Questions" at bounding box center [94, 147] width 186 height 41
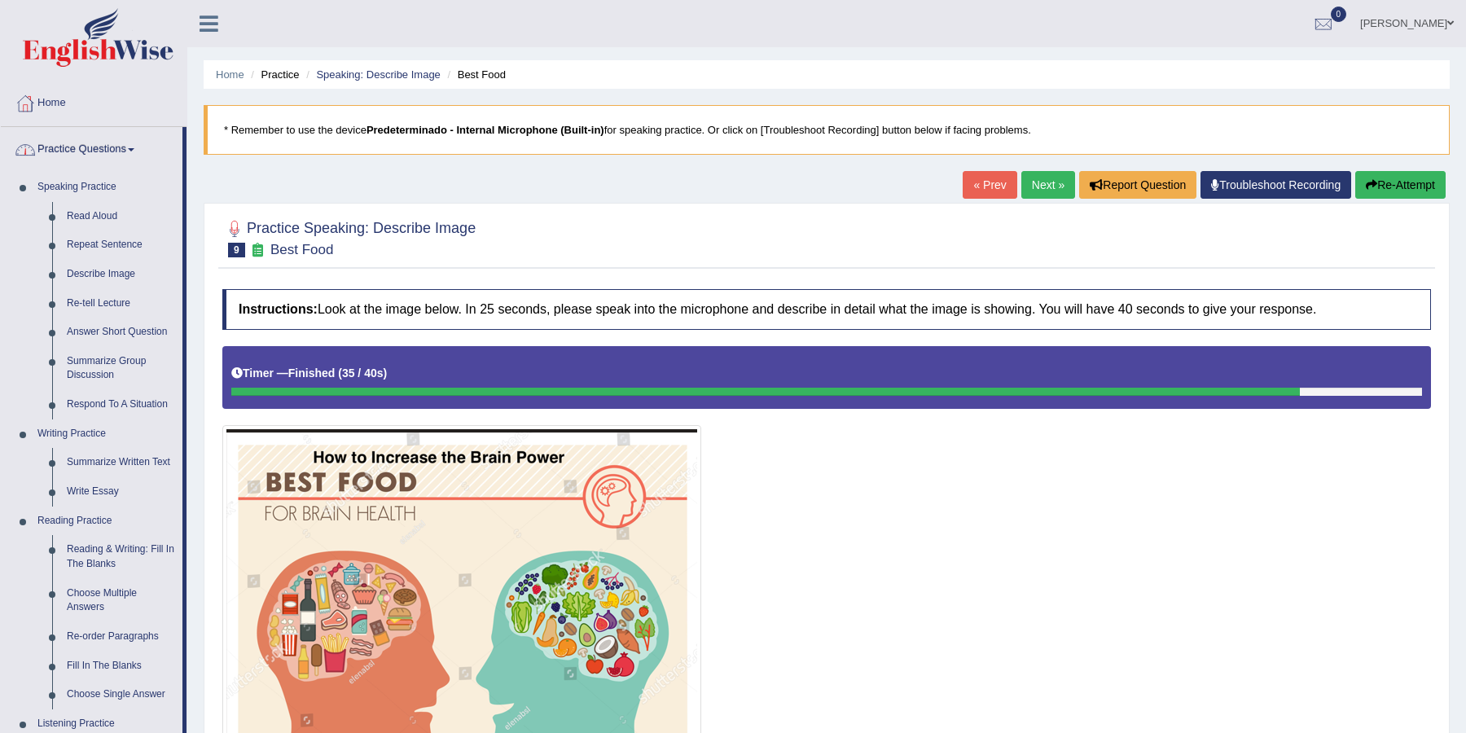
click at [107, 130] on link "Practice Questions" at bounding box center [92, 147] width 182 height 41
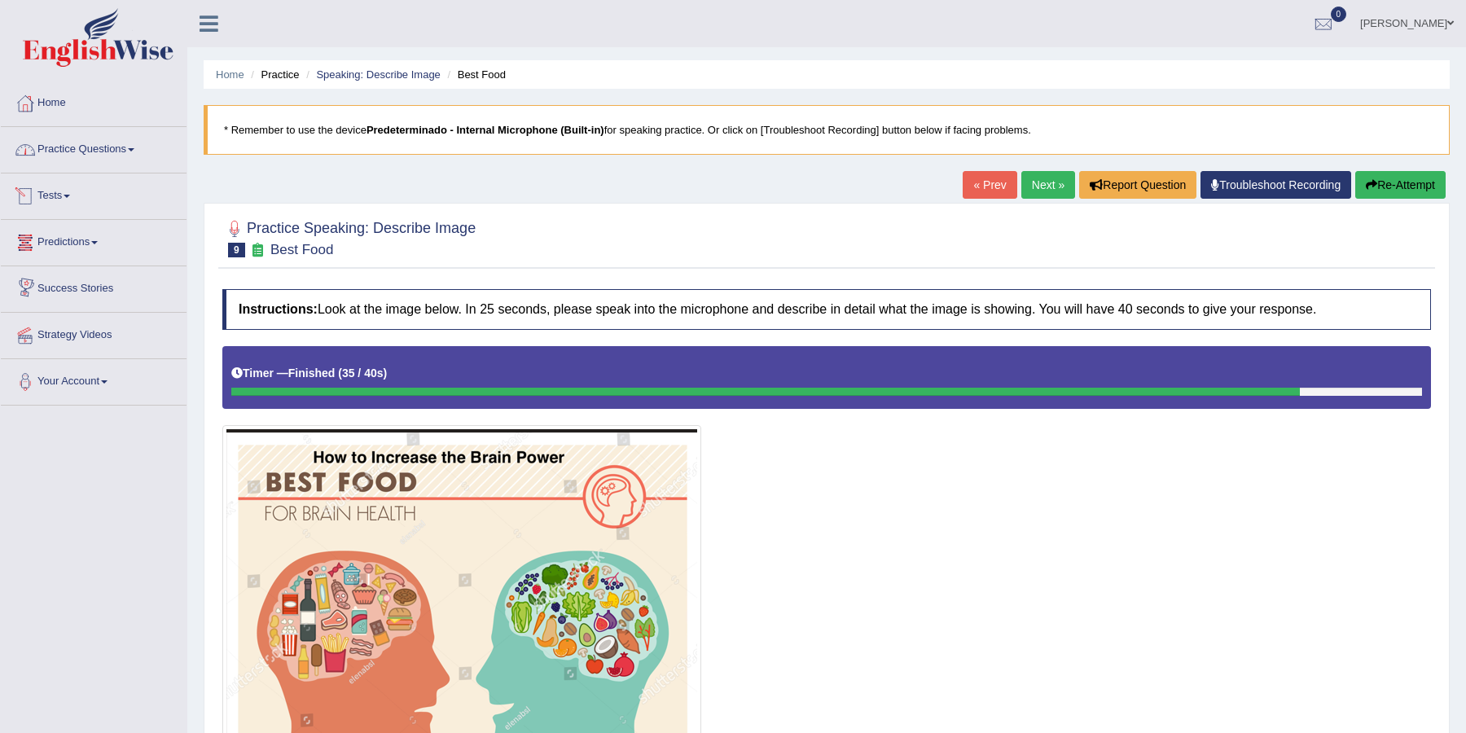
click at [75, 191] on link "Tests" at bounding box center [94, 193] width 186 height 41
click at [69, 235] on link "Take Practice Sectional Test" at bounding box center [106, 233] width 152 height 29
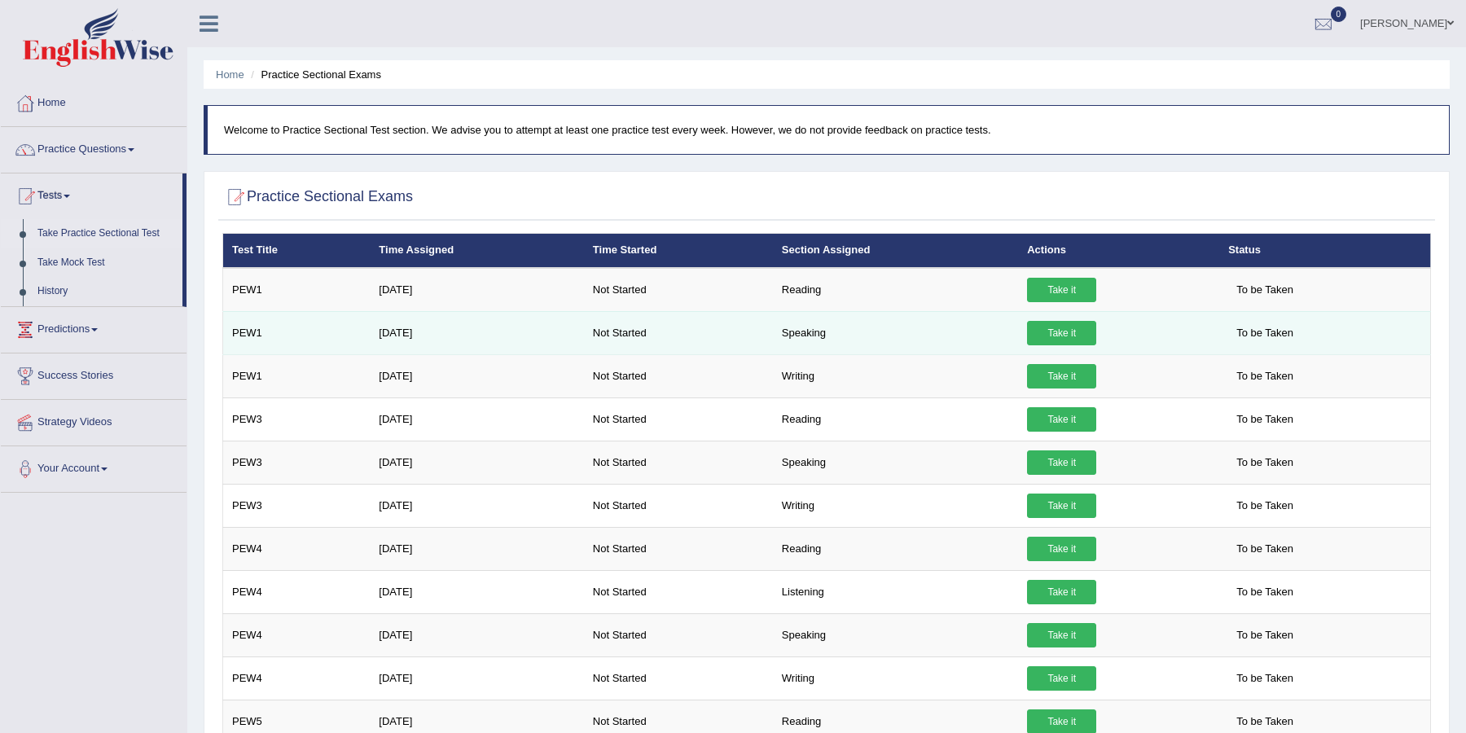
click at [1066, 337] on link "Take it" at bounding box center [1061, 333] width 69 height 24
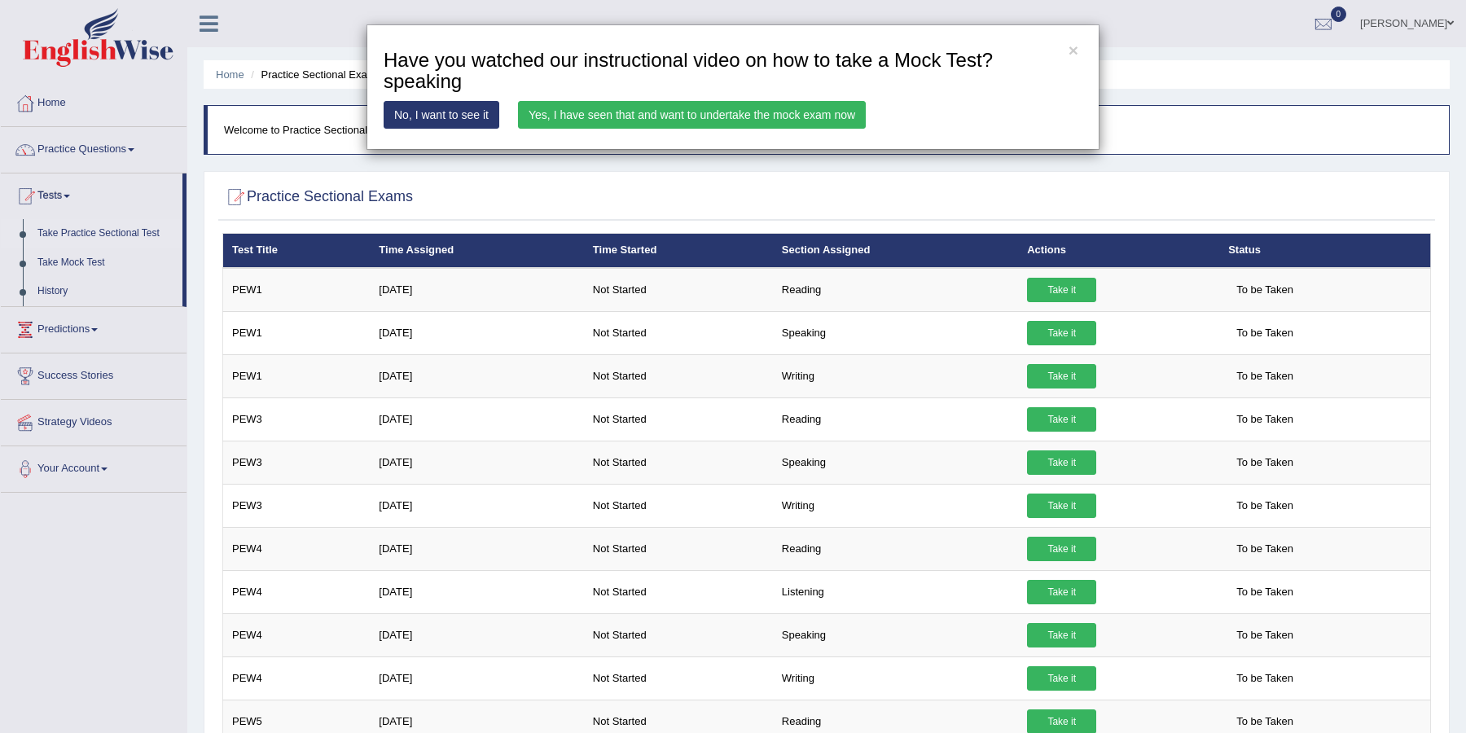
click at [809, 114] on link "Yes, I have seen that and want to undertake the mock exam now" at bounding box center [692, 115] width 348 height 28
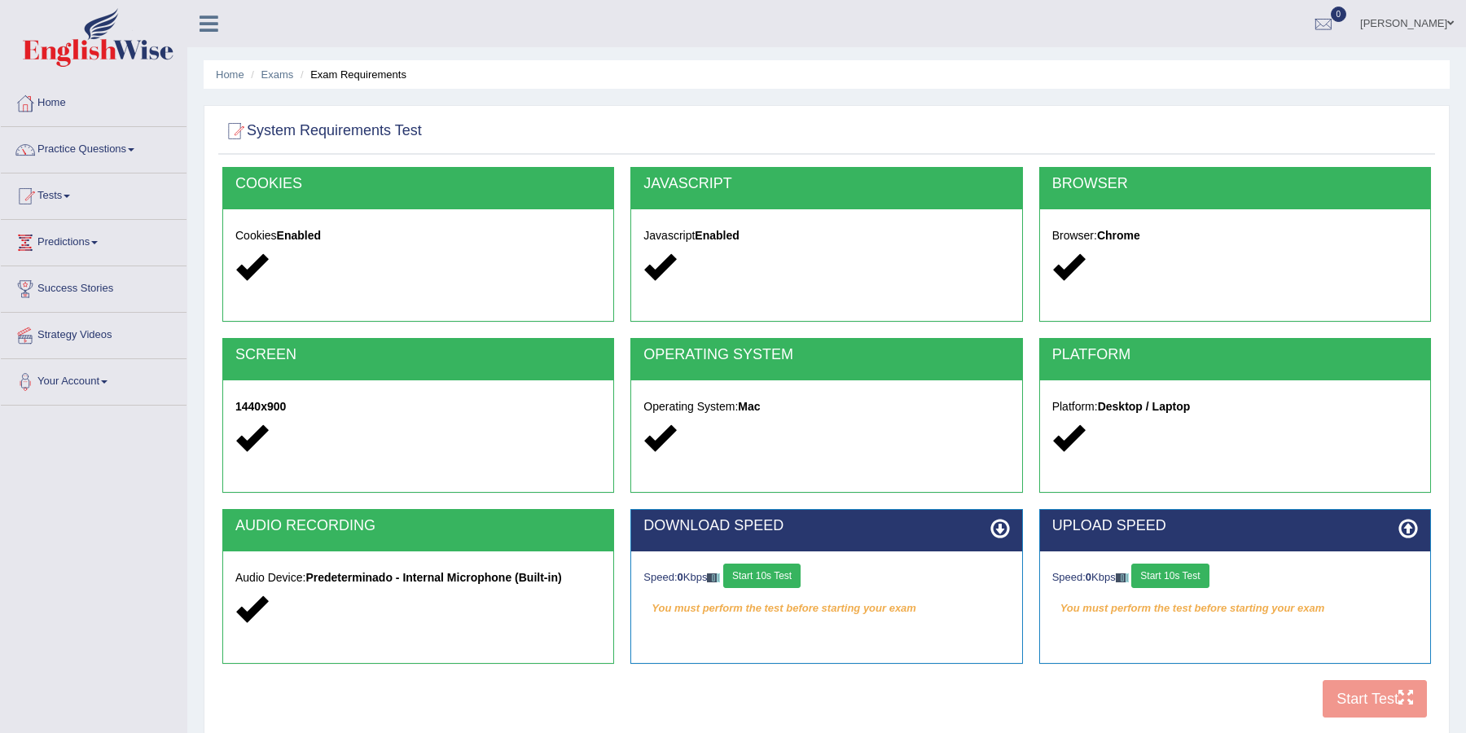
click at [1192, 576] on button "Start 10s Test" at bounding box center [1169, 576] width 77 height 24
click at [823, 579] on div "Speed: 0 Kbps Start 10s Test" at bounding box center [826, 578] width 366 height 29
click at [775, 578] on button "Start 10s Test" at bounding box center [761, 576] width 77 height 24
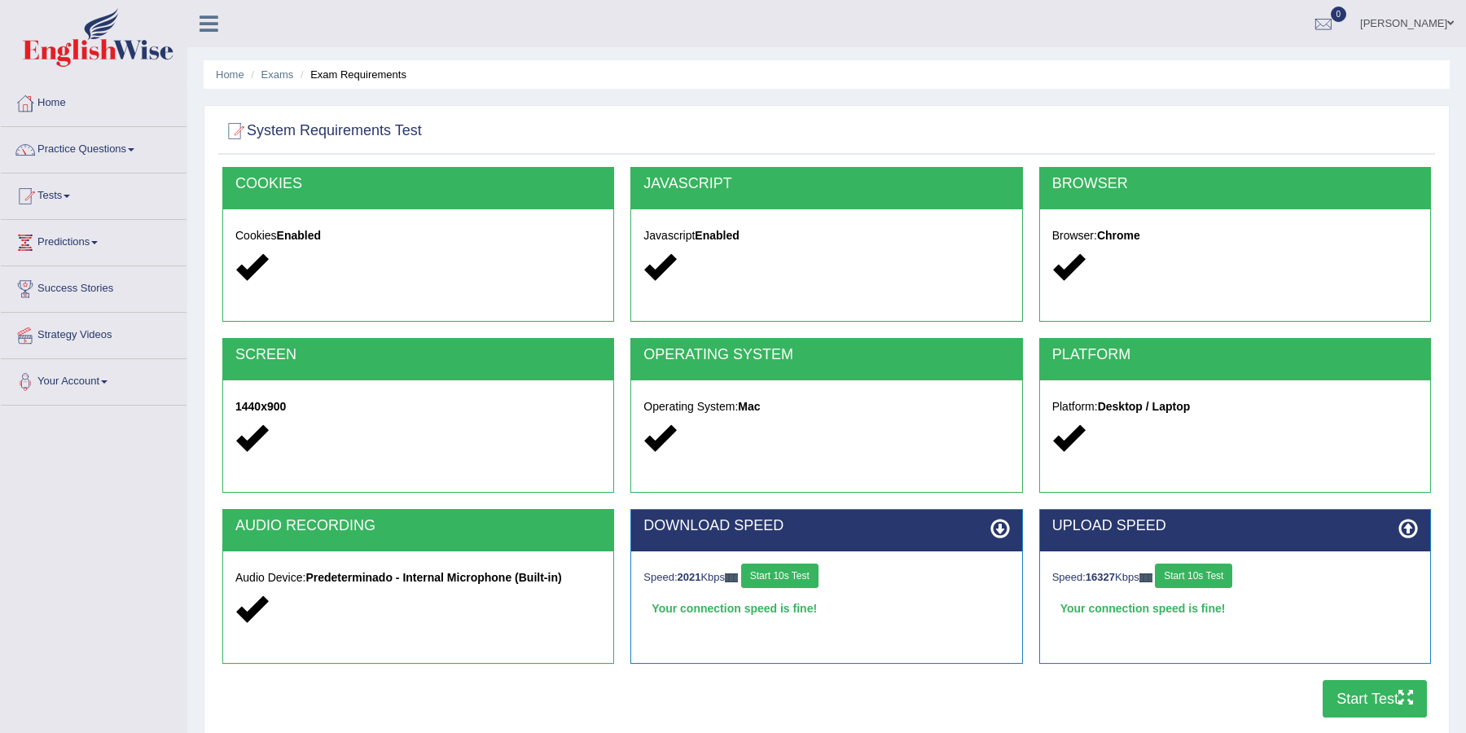
click at [1369, 695] on button "Start Test" at bounding box center [1375, 698] width 104 height 37
